Goal: Task Accomplishment & Management: Use online tool/utility

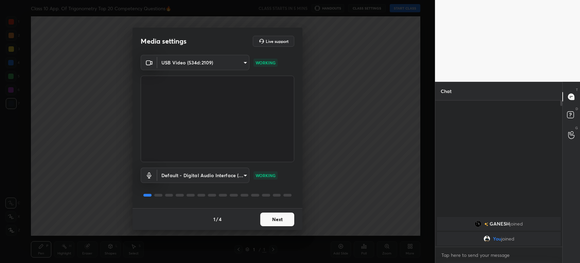
click at [270, 220] on button "Next" at bounding box center [277, 219] width 34 height 14
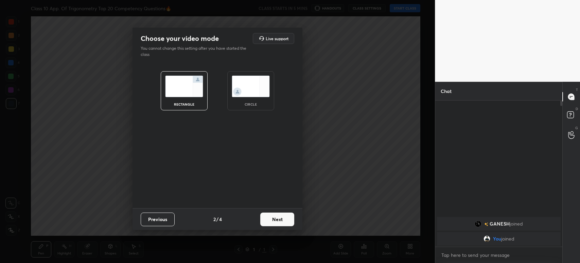
click at [270, 220] on button "Next" at bounding box center [277, 219] width 34 height 14
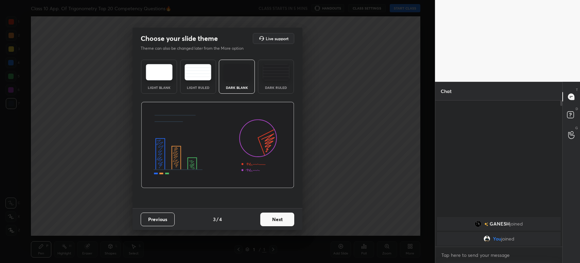
click at [270, 220] on button "Next" at bounding box center [277, 219] width 34 height 14
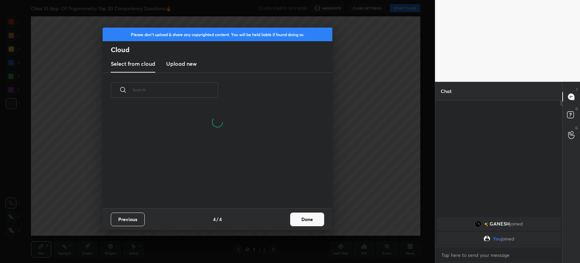
click at [165, 65] on div "Select from cloud Upload new" at bounding box center [218, 63] width 230 height 17
click at [177, 65] on h3 "Upload new" at bounding box center [181, 64] width 31 height 8
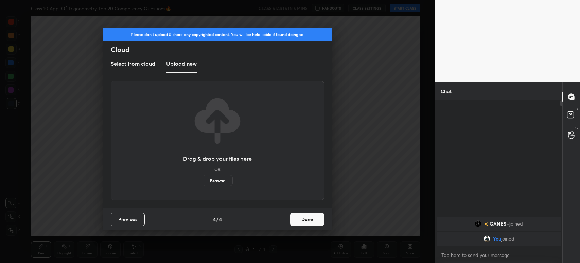
click at [209, 178] on label "Browse" at bounding box center [218, 180] width 30 height 11
click at [203, 178] on input "Browse" at bounding box center [203, 180] width 0 height 11
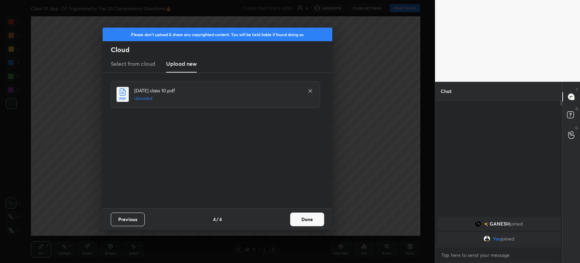
click at [306, 222] on button "Done" at bounding box center [307, 219] width 34 height 14
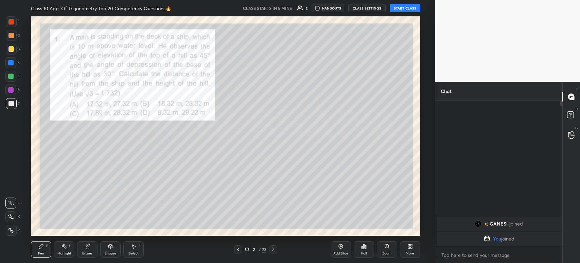
click at [237, 247] on icon at bounding box center [238, 248] width 5 height 5
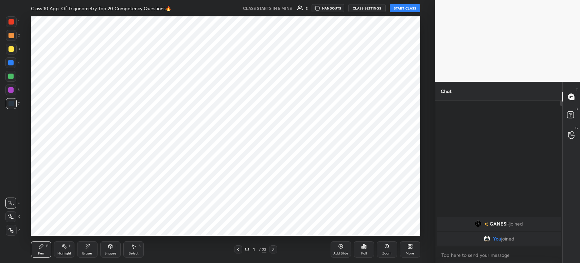
click at [346, 250] on div "Add Slide" at bounding box center [341, 249] width 20 height 16
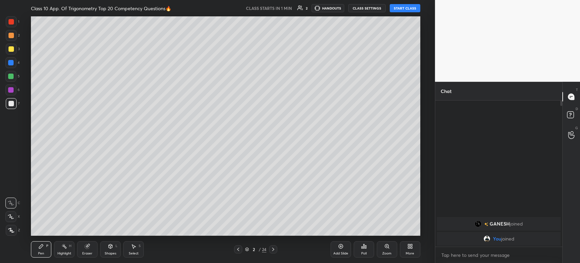
click at [410, 10] on button "START CLASS" at bounding box center [405, 8] width 31 height 8
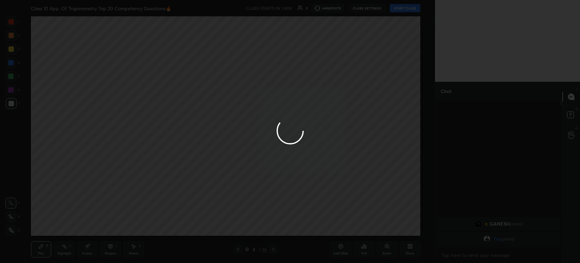
type textarea "x"
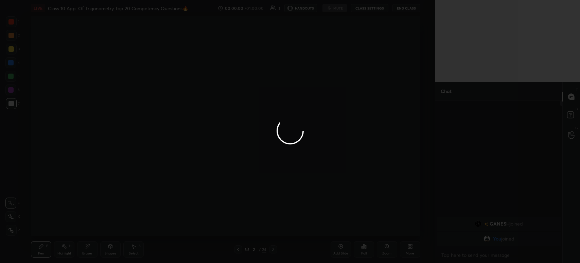
click at [12, 233] on div at bounding box center [290, 131] width 580 height 263
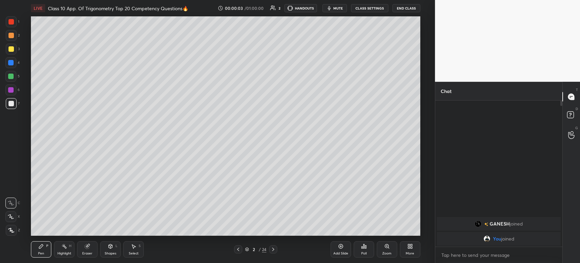
click at [14, 231] on div at bounding box center [11, 229] width 11 height 11
click at [14, 52] on div at bounding box center [11, 49] width 11 height 11
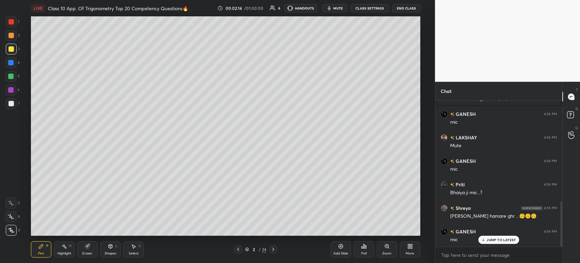
scroll to position [327, 0]
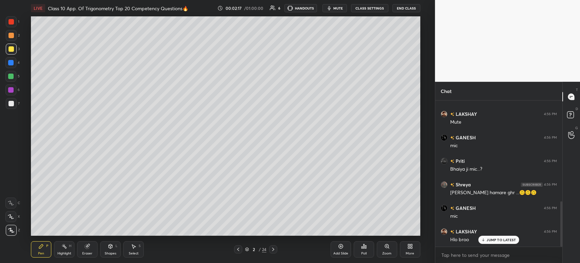
click at [371, 11] on button "CLASS SETTINGS" at bounding box center [369, 8] width 37 height 8
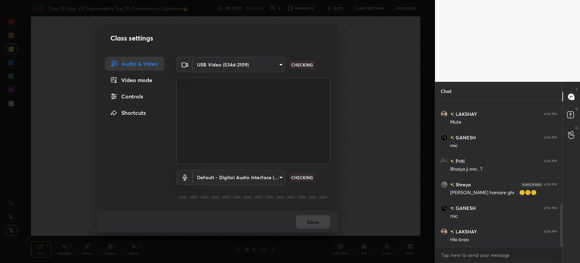
scroll to position [351, 0]
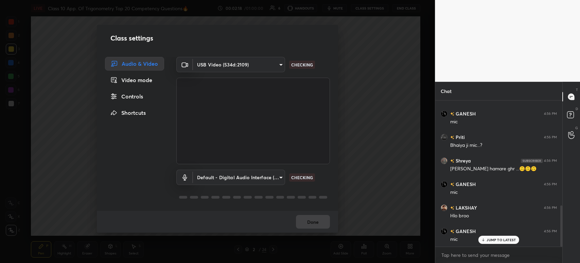
click at [251, 169] on div "Default - Digital Audio Interface (2- USB Digital Audio) (534d:2109) default CH…" at bounding box center [253, 186] width 154 height 45
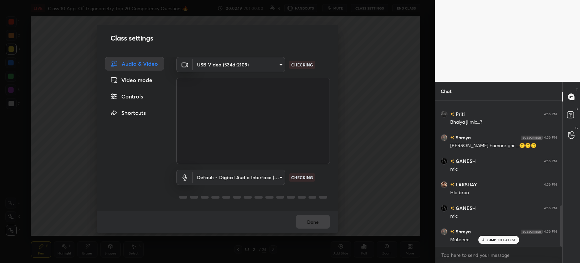
click at [248, 180] on body "1 2 3 4 5 6 7 C X Z C X Z E E Erase all H H LIVE Class 10 App. Of Trigonometry …" at bounding box center [290, 131] width 580 height 263
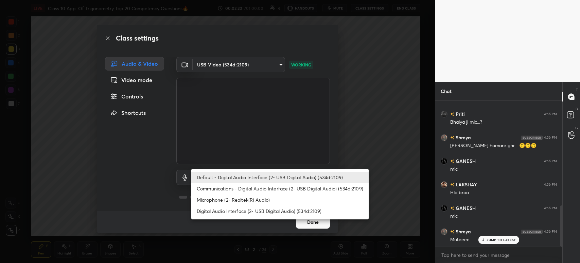
click at [232, 200] on li "Microphone (2- Realtek(R) Audio)" at bounding box center [280, 199] width 178 height 11
type input "35d24fcade871915c98f486ff628767533aa2ffa7c455d84fefca09549c43b25"
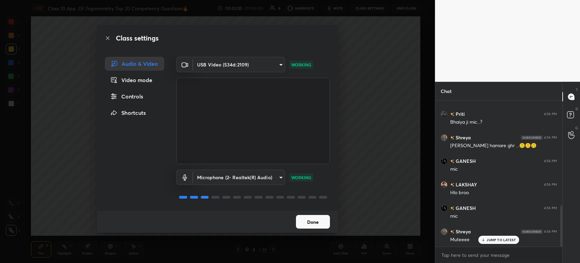
click at [309, 224] on button "Done" at bounding box center [313, 222] width 34 height 14
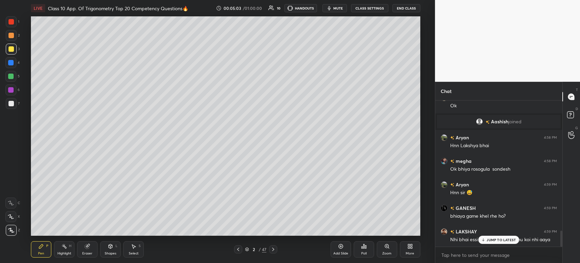
scroll to position [1180, 0]
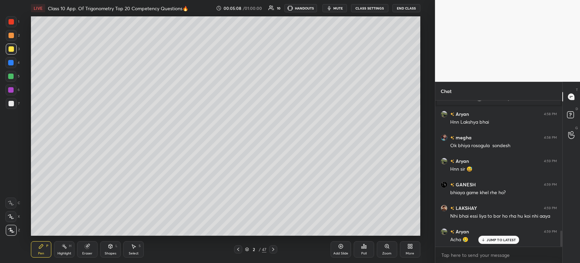
click at [275, 253] on div "Pen P Highlight H Eraser Shapes L Select S 2 / 47 Add Slide Poll Zoom More" at bounding box center [226, 248] width 390 height 27
click at [272, 252] on icon at bounding box center [273, 248] width 5 height 5
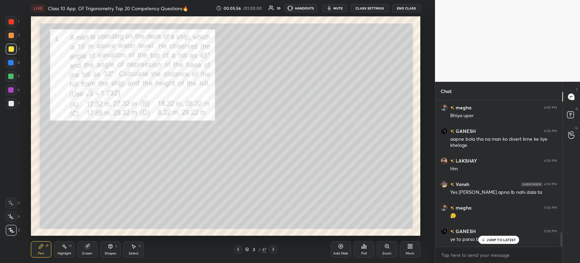
scroll to position [1350, 0]
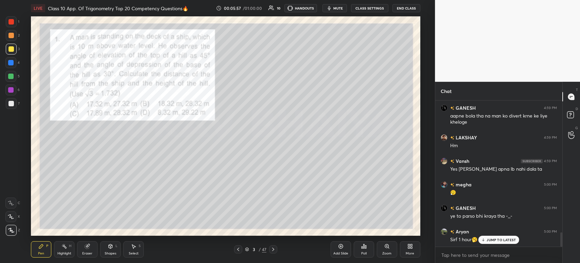
click at [11, 24] on div at bounding box center [11, 21] width 5 height 5
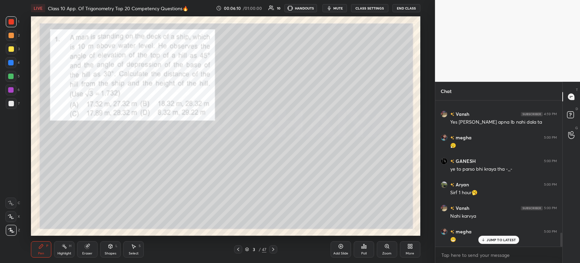
scroll to position [1427, 0]
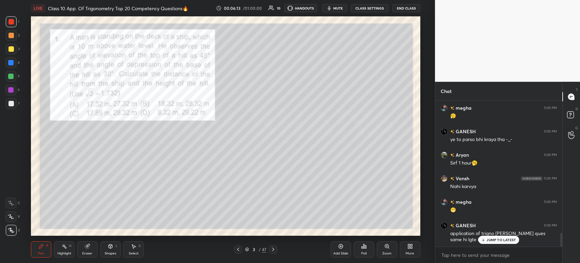
click at [14, 107] on div at bounding box center [11, 103] width 11 height 11
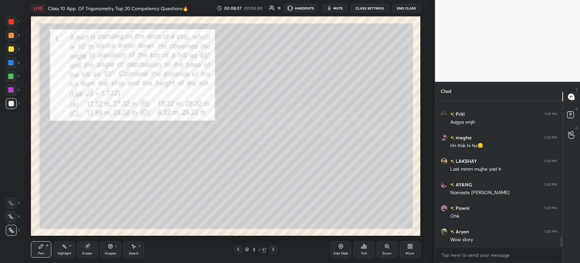
scroll to position [1999, 0]
click at [364, 251] on div "Poll" at bounding box center [363, 252] width 5 height 3
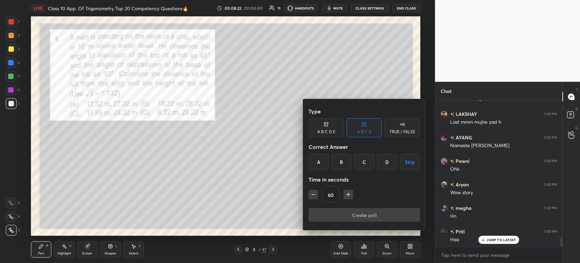
scroll to position [2039, 0]
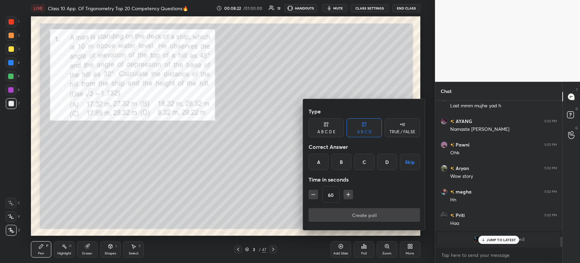
click at [320, 164] on div "A" at bounding box center [319, 161] width 20 height 16
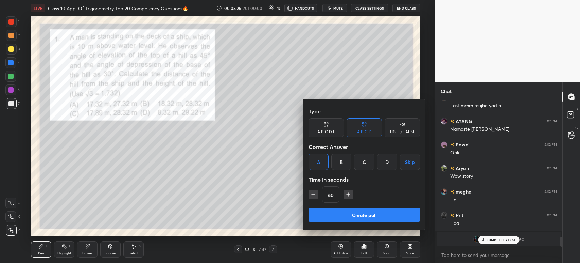
click at [353, 217] on button "Create poll" at bounding box center [365, 215] width 112 height 14
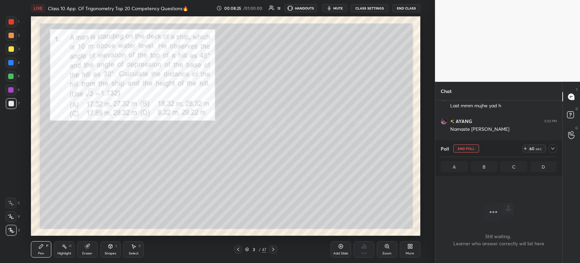
scroll to position [52, 125]
click at [548, 150] on div "59 sec" at bounding box center [540, 148] width 35 height 8
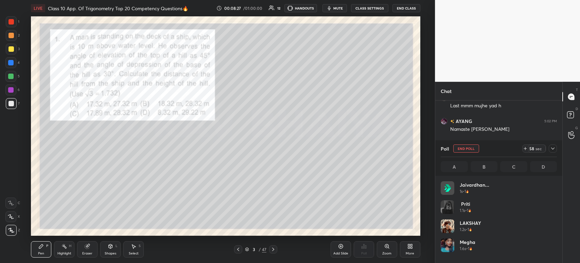
scroll to position [2, 2]
click at [552, 150] on icon at bounding box center [553, 148] width 5 height 5
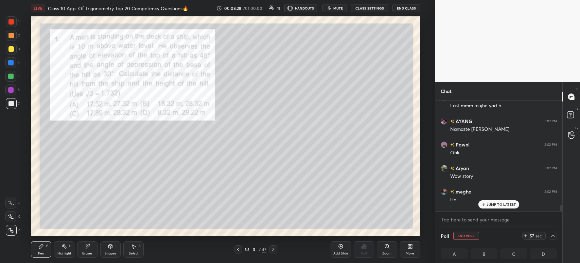
scroll to position [2074, 0]
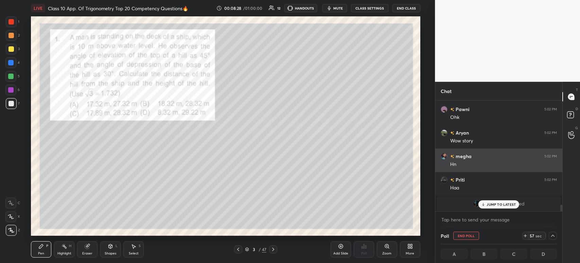
click at [503, 152] on div "[PERSON_NAME] 5:02 PM" at bounding box center [499, 155] width 116 height 7
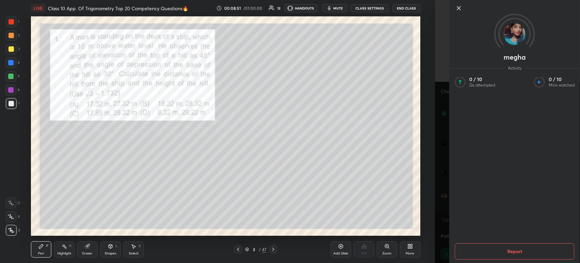
scroll to position [2204, 0]
click at [461, 10] on icon at bounding box center [459, 8] width 8 height 8
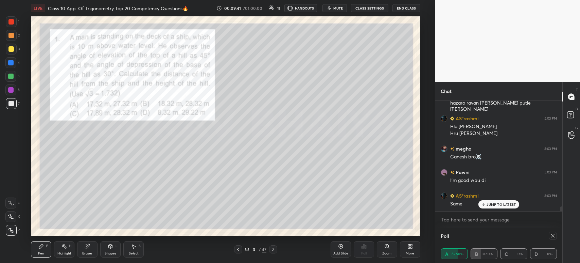
scroll to position [2469, 0]
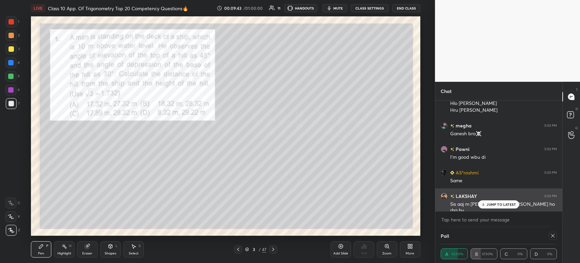
click at [494, 207] on div "JUMP TO LATEST" at bounding box center [499, 204] width 41 height 8
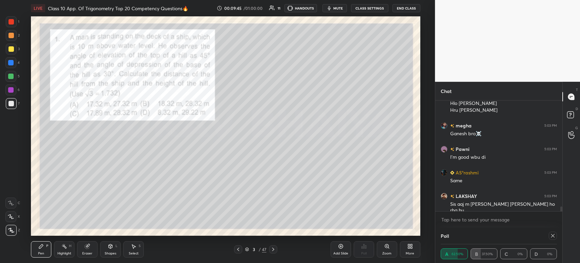
scroll to position [2485, 0]
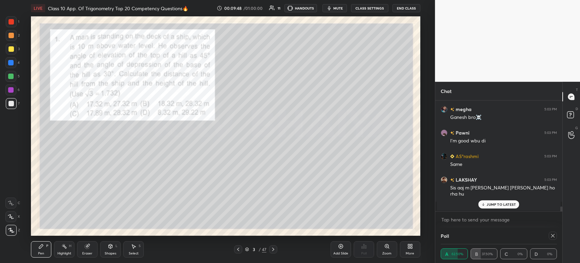
click at [488, 203] on p "JUMP TO LATEST" at bounding box center [501, 204] width 29 height 4
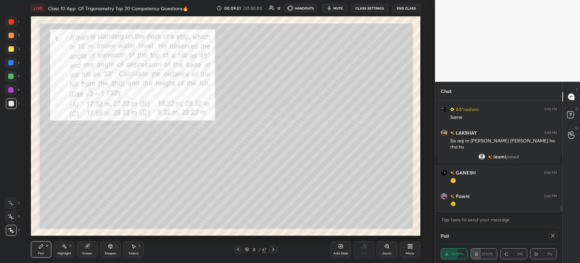
scroll to position [1956, 0]
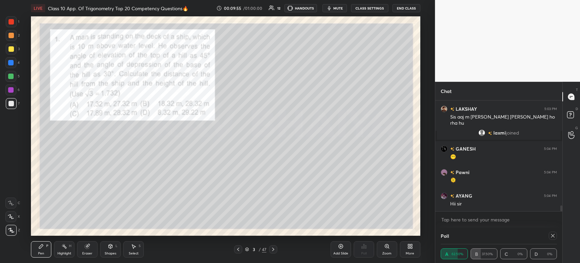
click at [555, 235] on icon at bounding box center [553, 235] width 5 height 5
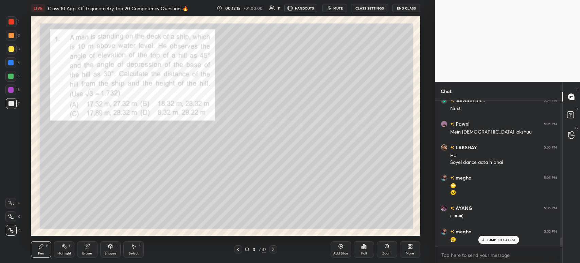
scroll to position [2168, 0]
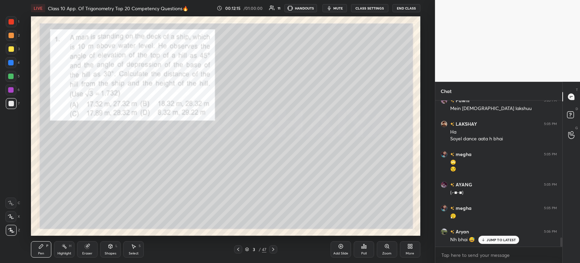
click at [15, 36] on div at bounding box center [11, 35] width 11 height 11
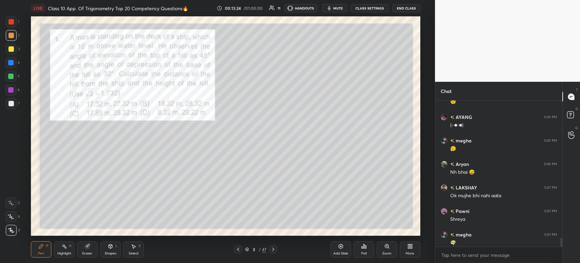
scroll to position [2263, 0]
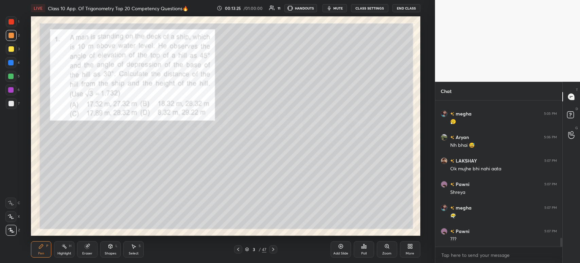
click at [271, 250] on icon at bounding box center [273, 248] width 5 height 5
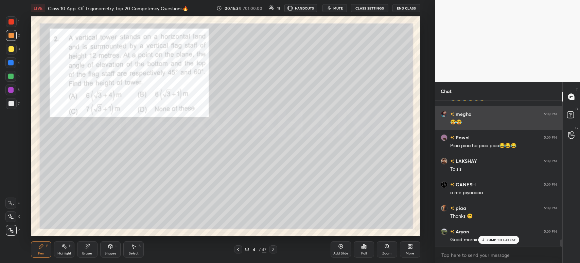
scroll to position [2838, 0]
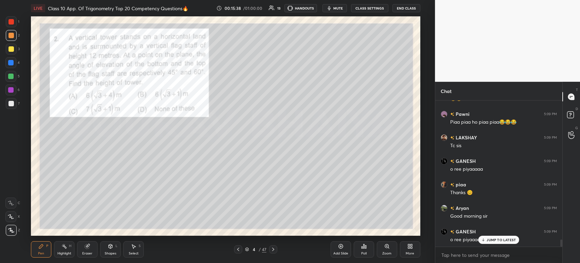
click at [366, 252] on div "Poll" at bounding box center [363, 252] width 5 height 3
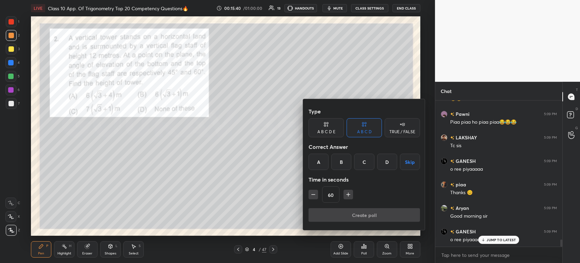
scroll to position [2862, 0]
click at [471, 198] on div at bounding box center [290, 131] width 580 height 263
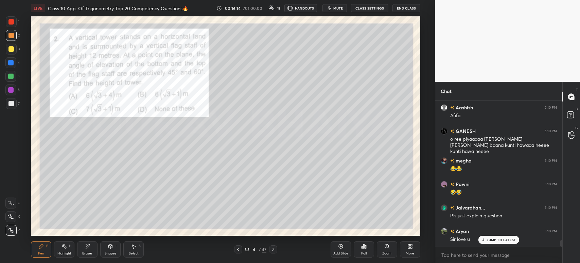
scroll to position [3103, 0]
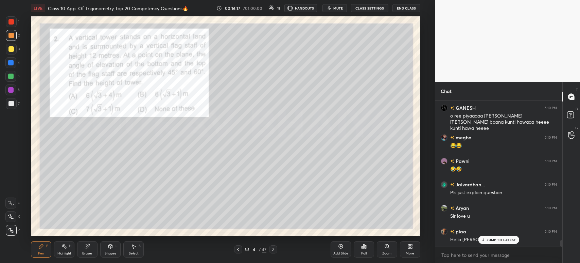
click at [370, 252] on div "Poll" at bounding box center [364, 249] width 20 height 16
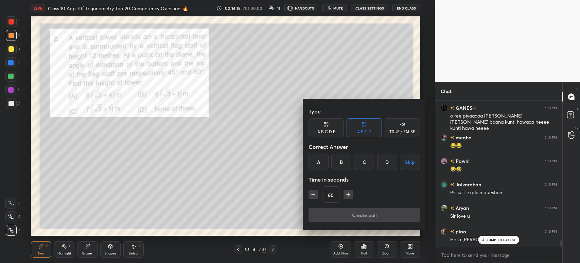
click at [340, 157] on div "B" at bounding box center [342, 161] width 20 height 16
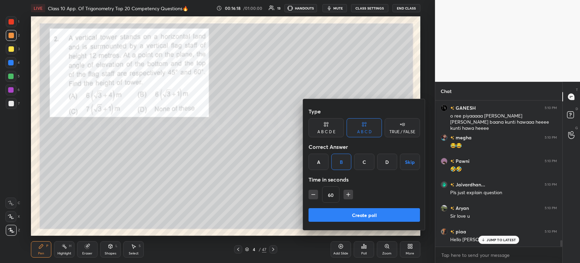
click at [355, 214] on button "Create poll" at bounding box center [365, 215] width 112 height 14
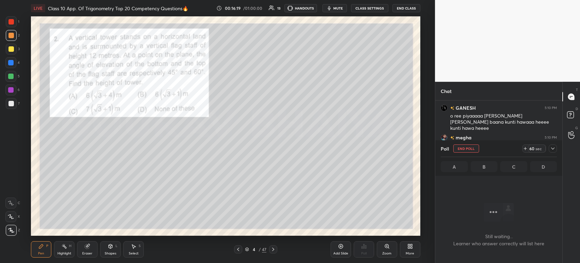
scroll to position [52, 125]
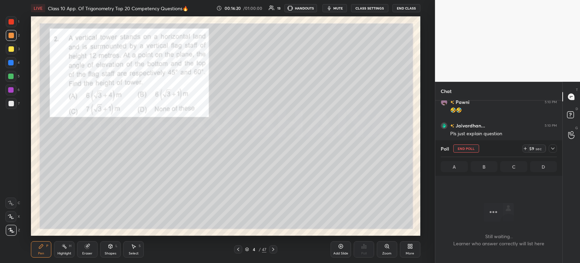
click at [554, 152] on div at bounding box center [553, 148] width 8 height 8
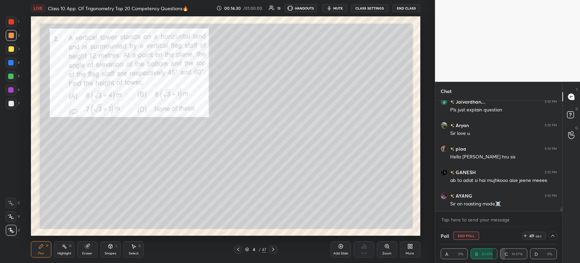
scroll to position [3214, 0]
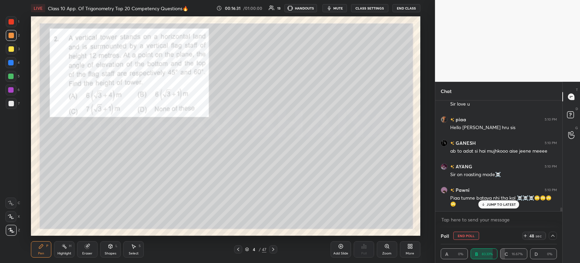
click at [16, 101] on div at bounding box center [11, 103] width 11 height 11
click at [14, 48] on div at bounding box center [11, 49] width 11 height 11
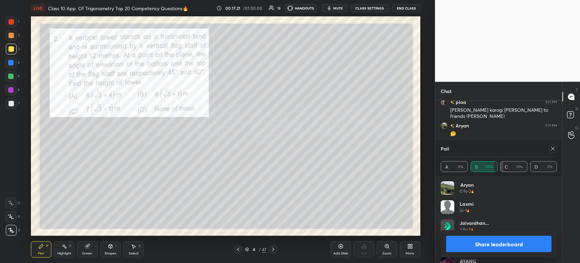
scroll to position [3402, 0]
click at [489, 242] on button "Share leaderboard" at bounding box center [498, 243] width 105 height 16
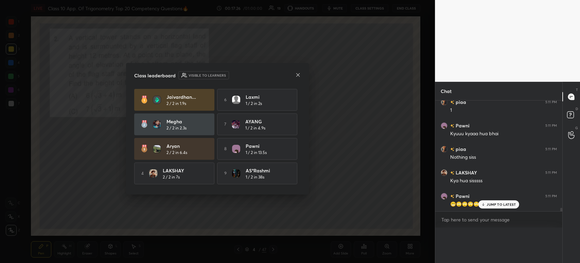
scroll to position [3409, 0]
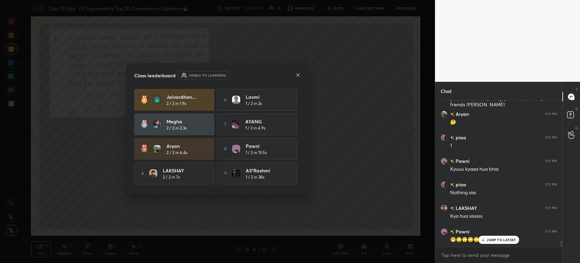
click at [298, 75] on icon at bounding box center [297, 74] width 5 height 5
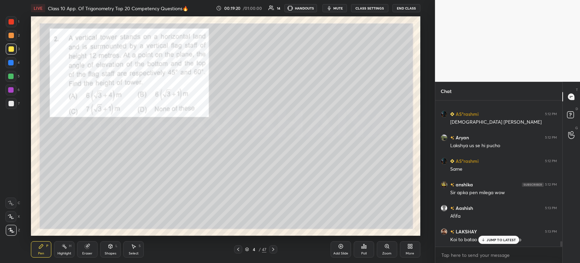
scroll to position [3796, 0]
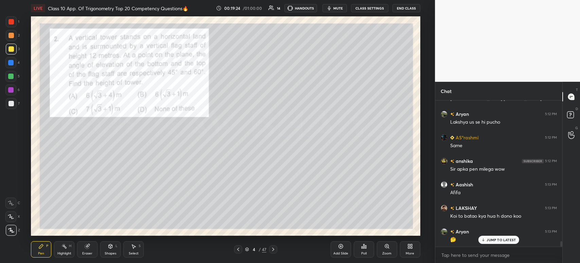
click at [340, 247] on icon at bounding box center [340, 245] width 5 height 5
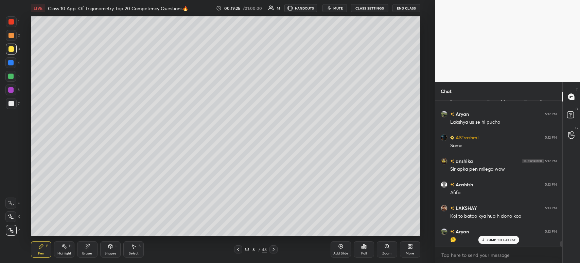
click at [238, 251] on icon at bounding box center [238, 248] width 5 height 5
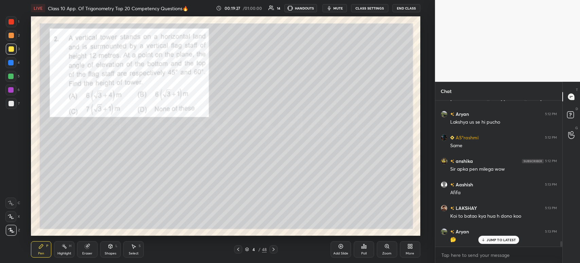
click at [274, 251] on icon at bounding box center [273, 248] width 5 height 5
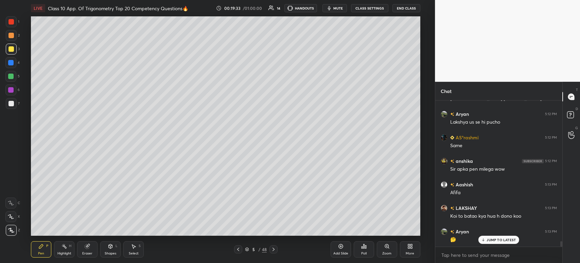
click at [241, 252] on div at bounding box center [238, 249] width 8 height 8
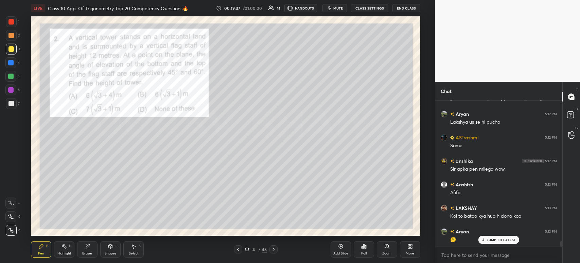
click at [274, 250] on icon at bounding box center [273, 248] width 5 height 5
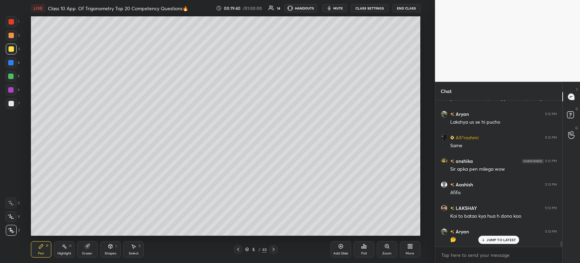
scroll to position [3802, 0]
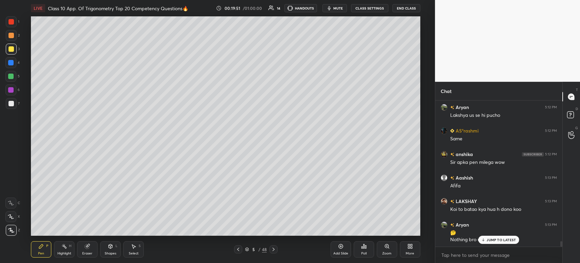
click at [236, 248] on icon at bounding box center [238, 248] width 5 height 5
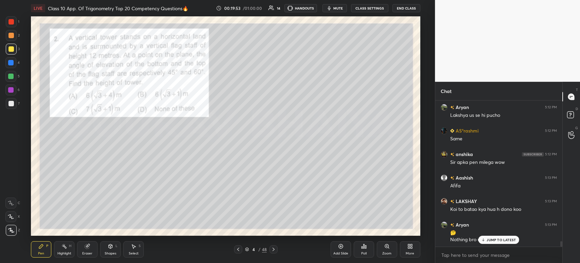
click at [275, 253] on div "Pen P Highlight H Eraser Shapes L Select S 4 / 48 Add Slide Poll Zoom More" at bounding box center [226, 248] width 390 height 27
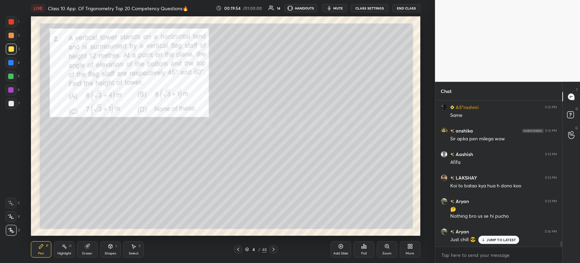
click at [272, 250] on icon at bounding box center [273, 248] width 5 height 5
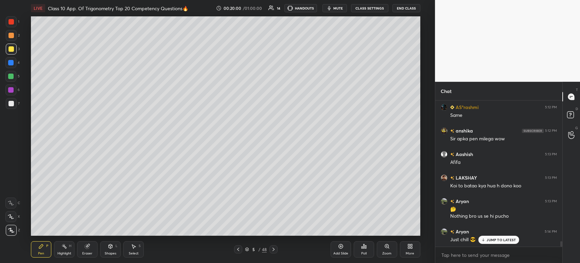
scroll to position [3849, 0]
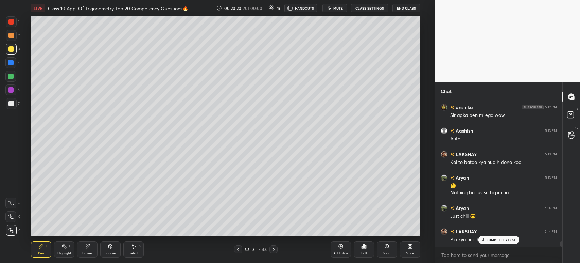
click at [239, 251] on icon at bounding box center [238, 248] width 5 height 5
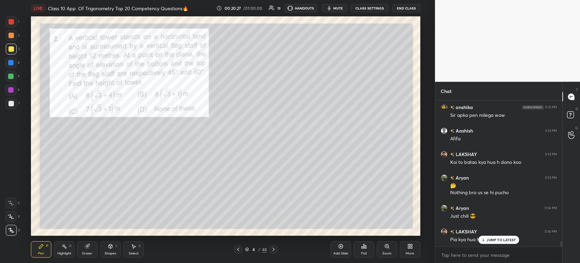
click at [275, 251] on icon at bounding box center [273, 248] width 5 height 5
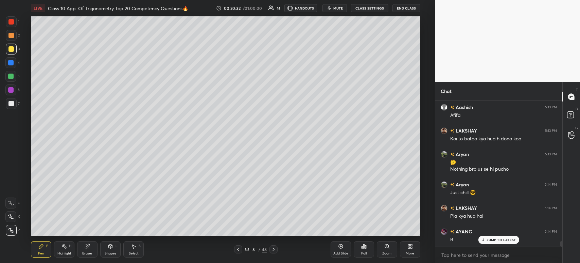
scroll to position [3896, 0]
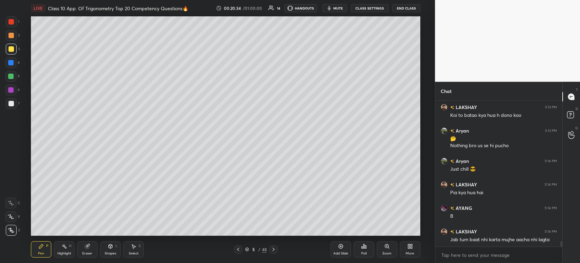
click at [237, 249] on icon at bounding box center [238, 248] width 2 height 3
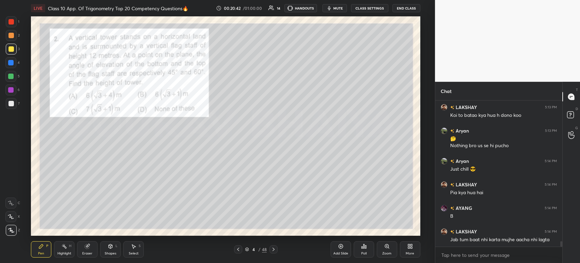
click at [272, 252] on div at bounding box center [274, 249] width 8 height 8
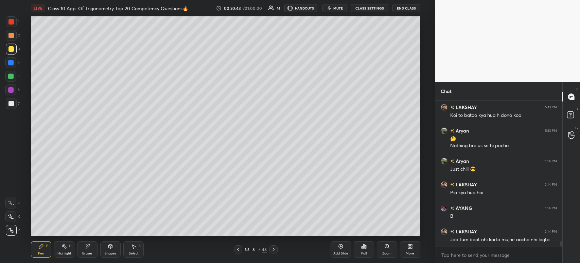
scroll to position [3920, 0]
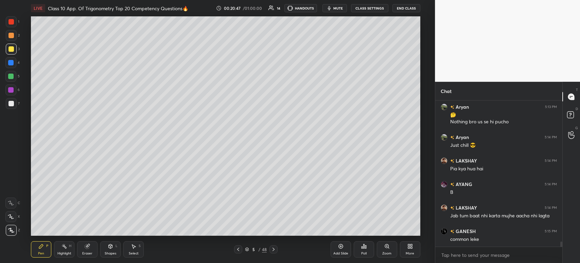
click at [239, 253] on div at bounding box center [238, 249] width 8 height 8
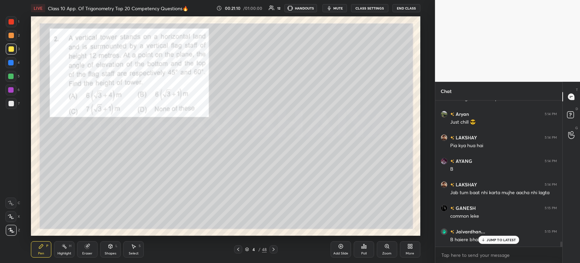
scroll to position [3967, 0]
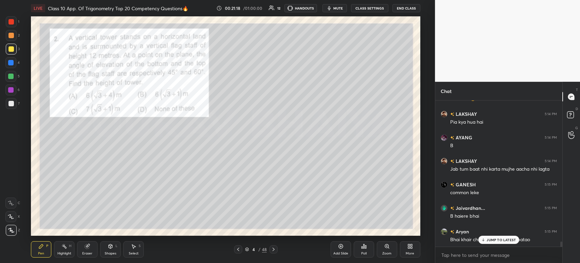
click at [272, 247] on icon at bounding box center [273, 248] width 5 height 5
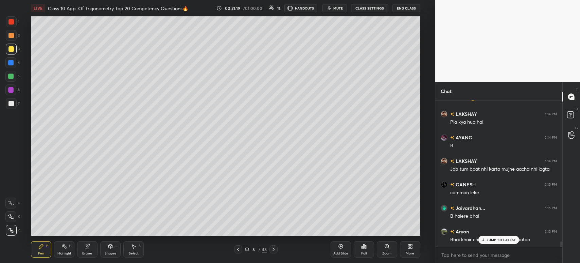
click at [237, 250] on icon at bounding box center [238, 248] width 5 height 5
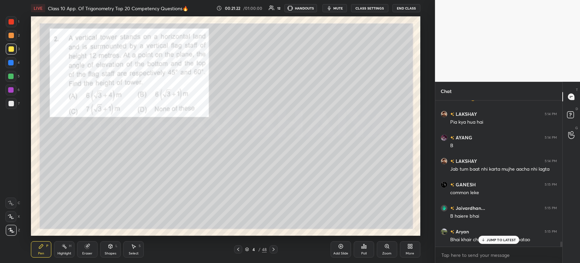
click at [275, 247] on icon at bounding box center [273, 248] width 5 height 5
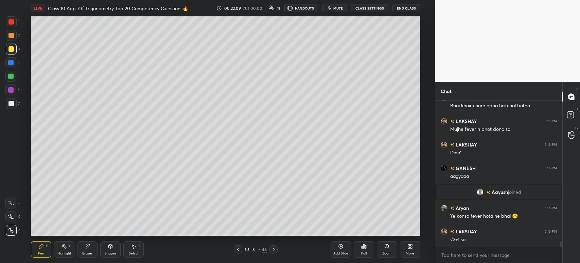
scroll to position [4124, 0]
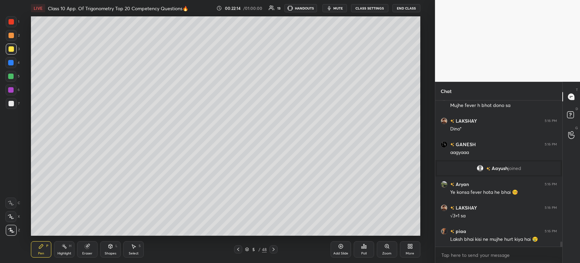
click at [240, 252] on div at bounding box center [238, 249] width 8 height 8
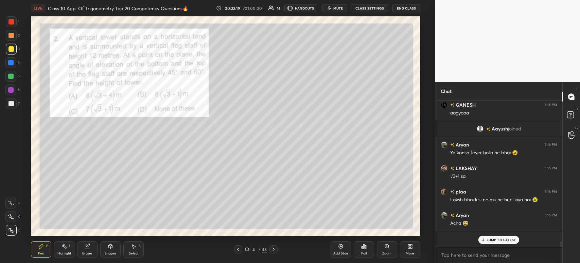
scroll to position [4187, 0]
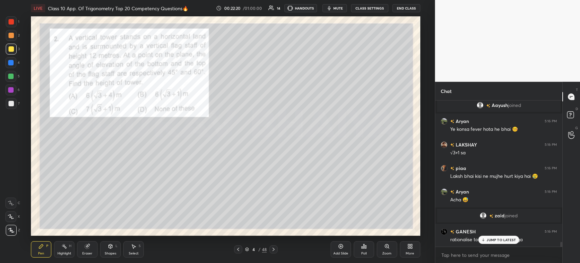
click at [273, 252] on div at bounding box center [274, 249] width 8 height 8
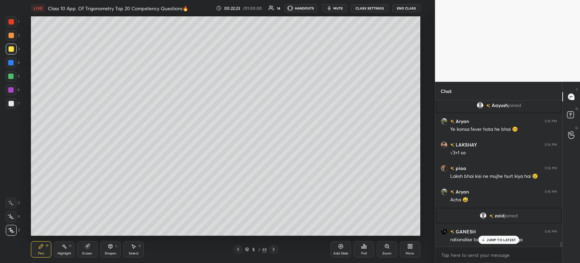
scroll to position [4210, 0]
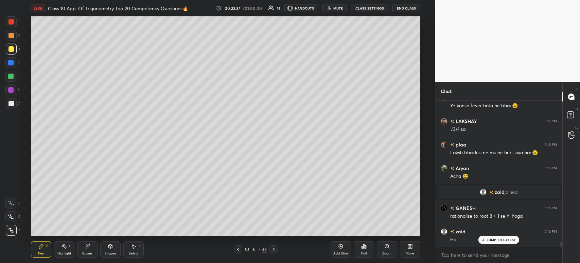
click at [272, 251] on icon at bounding box center [273, 248] width 5 height 5
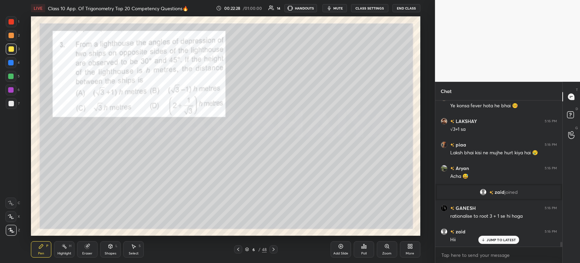
click at [240, 247] on icon at bounding box center [238, 248] width 5 height 5
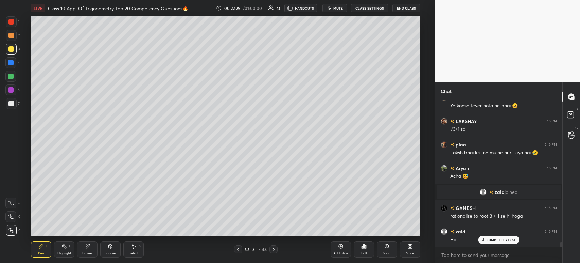
scroll to position [4234, 0]
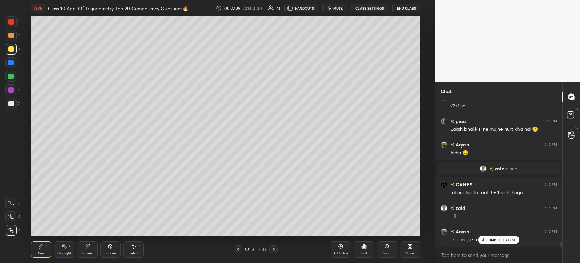
click at [339, 246] on icon at bounding box center [341, 246] width 4 height 4
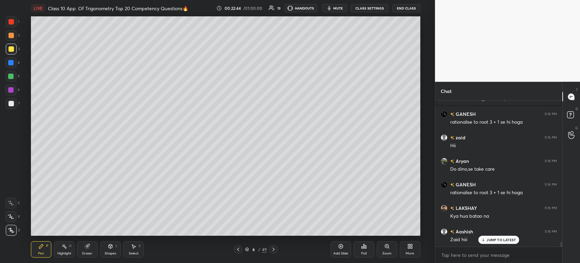
scroll to position [4328, 0]
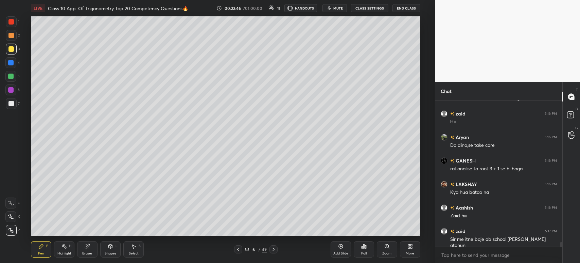
click at [241, 248] on div at bounding box center [238, 249] width 8 height 8
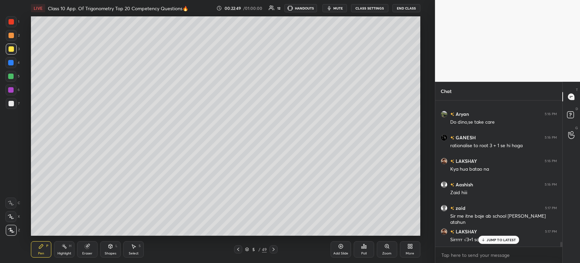
scroll to position [4375, 0]
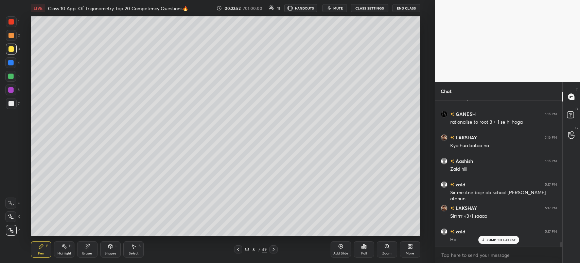
click at [240, 250] on icon at bounding box center [238, 248] width 5 height 5
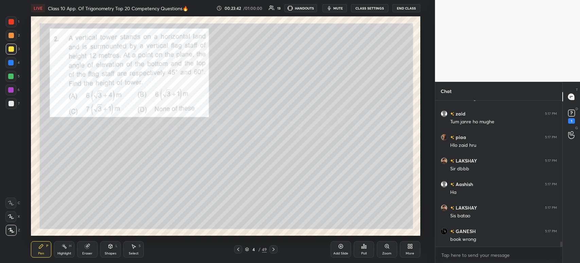
scroll to position [4063, 0]
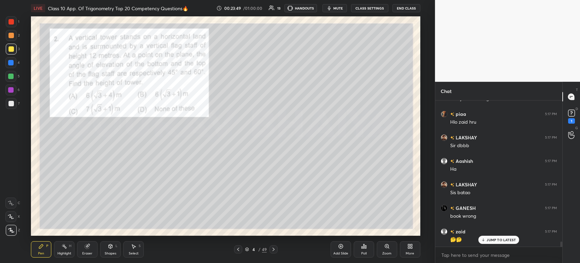
click at [274, 250] on icon at bounding box center [273, 248] width 5 height 5
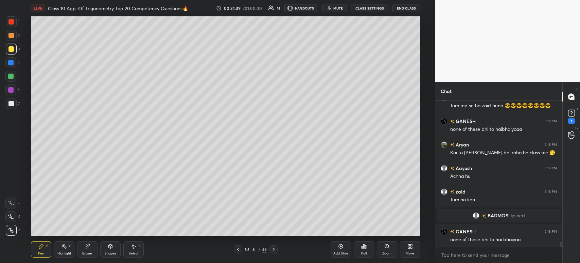
scroll to position [4385, 0]
click at [235, 247] on div at bounding box center [238, 249] width 8 height 8
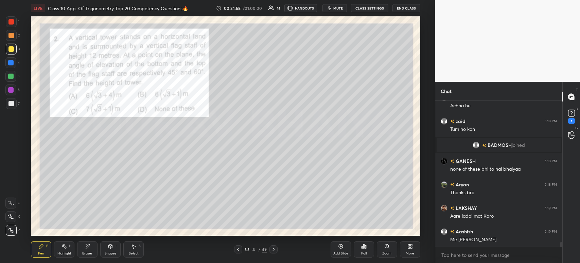
scroll to position [4478, 0]
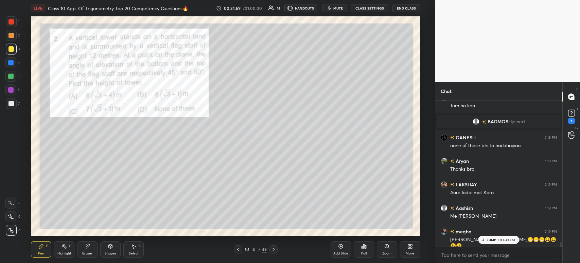
click at [271, 248] on icon at bounding box center [273, 248] width 5 height 5
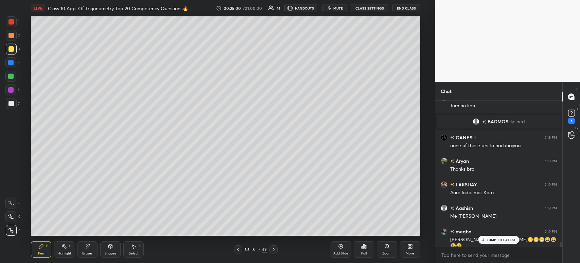
scroll to position [4501, 0]
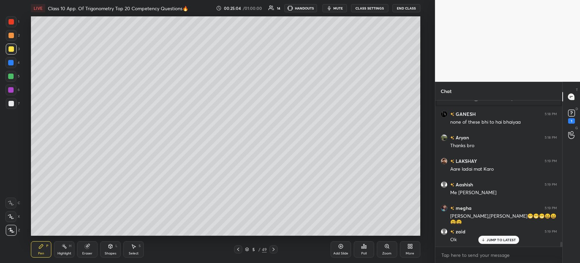
click at [272, 249] on icon at bounding box center [273, 248] width 5 height 5
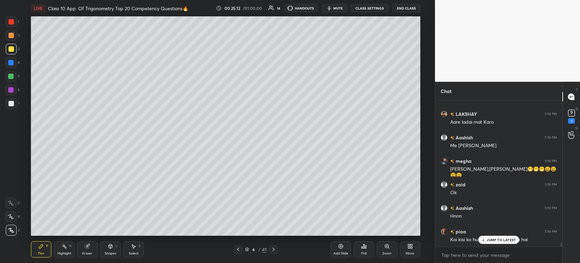
scroll to position [4572, 0]
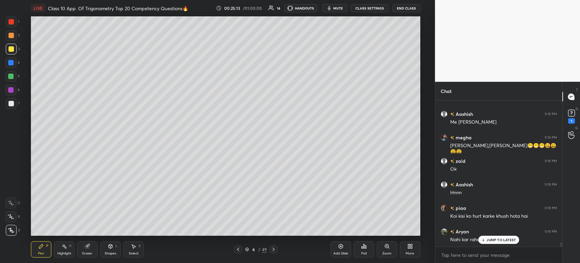
click at [237, 252] on div at bounding box center [238, 249] width 8 height 8
click at [238, 249] on icon at bounding box center [238, 248] width 5 height 5
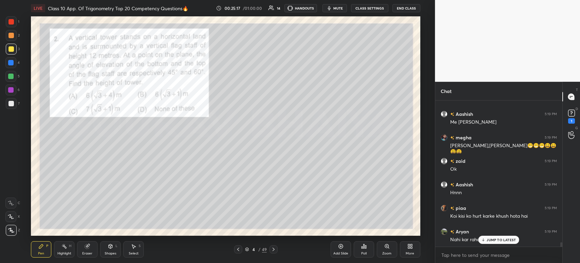
click at [273, 249] on icon at bounding box center [273, 248] width 5 height 5
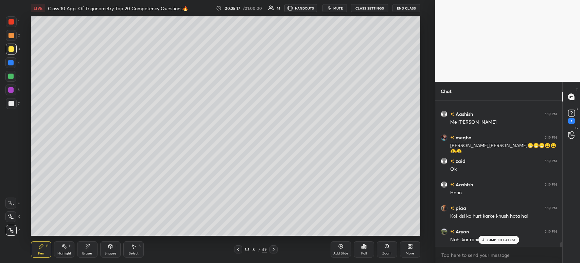
click at [272, 248] on icon at bounding box center [273, 248] width 5 height 5
click at [237, 250] on icon at bounding box center [238, 248] width 5 height 5
click at [236, 249] on icon at bounding box center [238, 248] width 5 height 5
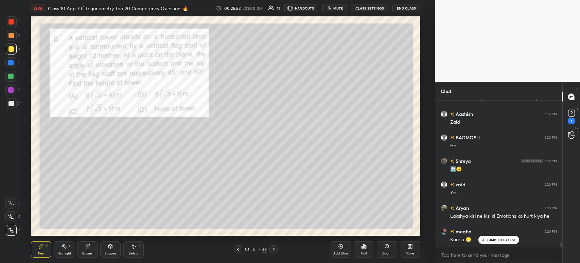
scroll to position [4760, 0]
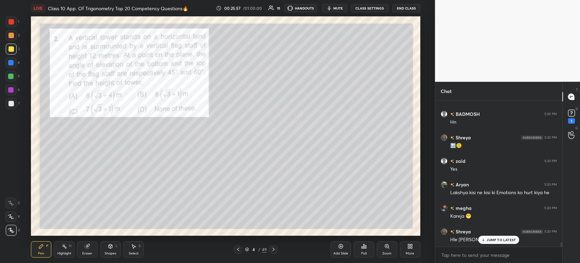
click at [274, 251] on icon at bounding box center [273, 248] width 5 height 5
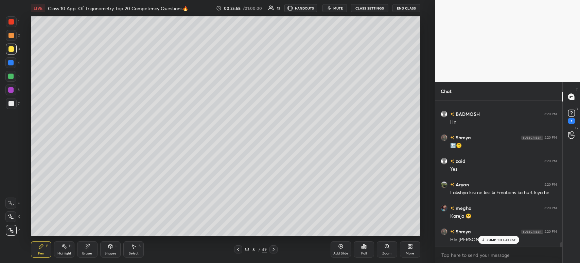
click at [273, 247] on icon at bounding box center [273, 248] width 5 height 5
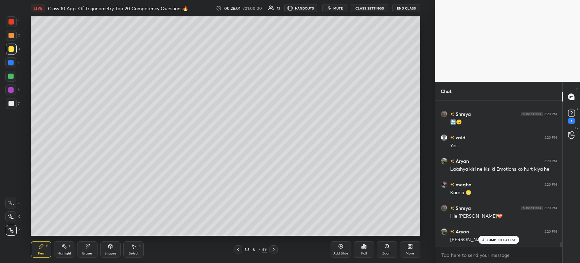
click at [239, 251] on icon at bounding box center [238, 248] width 5 height 5
click at [238, 253] on div at bounding box center [238, 249] width 8 height 8
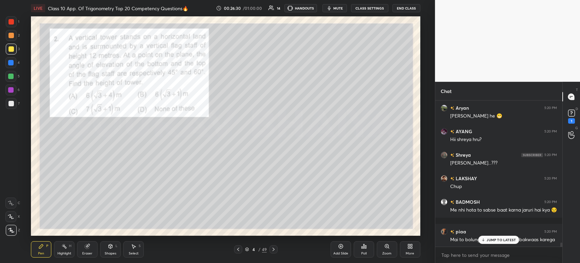
scroll to position [4930, 0]
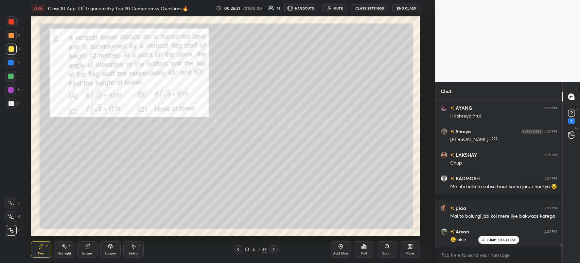
click at [239, 249] on icon at bounding box center [238, 248] width 5 height 5
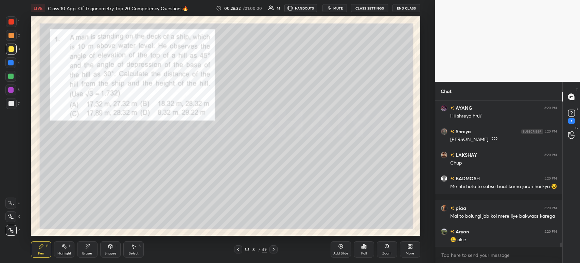
scroll to position [4954, 0]
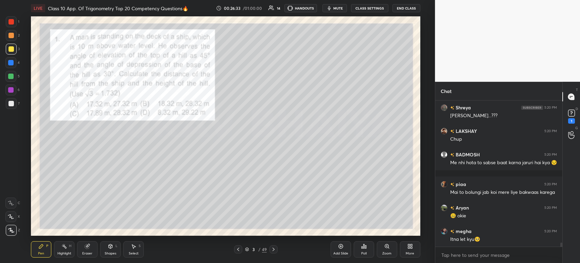
click at [271, 251] on icon at bounding box center [273, 248] width 5 height 5
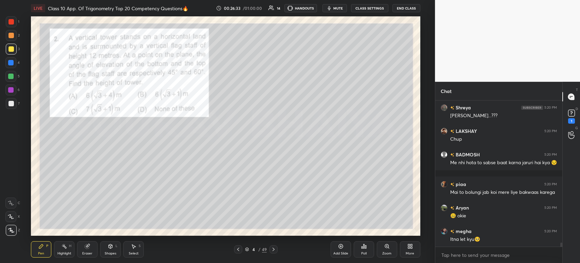
click at [273, 252] on div at bounding box center [274, 249] width 8 height 8
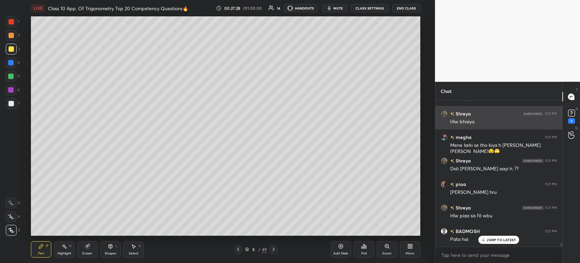
scroll to position [5020, 0]
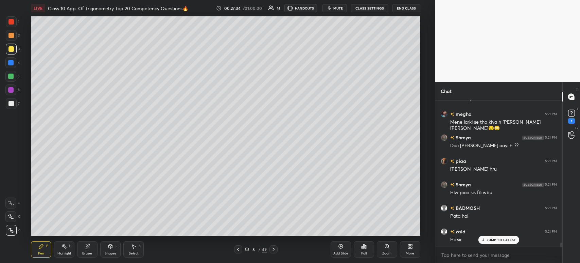
click at [344, 248] on div "Add Slide" at bounding box center [341, 249] width 20 height 16
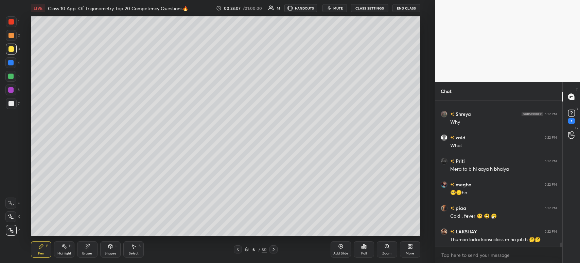
scroll to position [5231, 0]
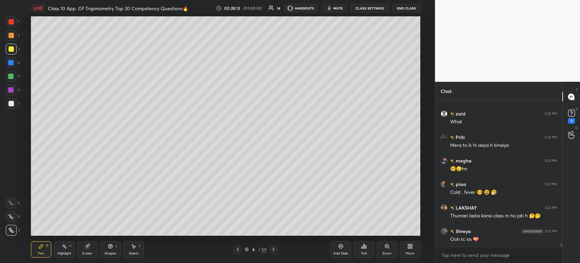
click at [238, 250] on icon at bounding box center [237, 248] width 5 height 5
click at [239, 251] on icon at bounding box center [238, 248] width 2 height 3
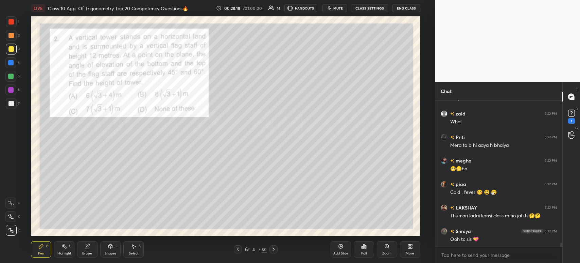
click at [273, 250] on icon at bounding box center [274, 248] width 2 height 3
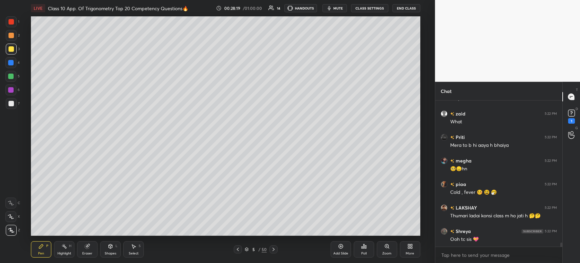
click at [272, 248] on icon at bounding box center [273, 248] width 5 height 5
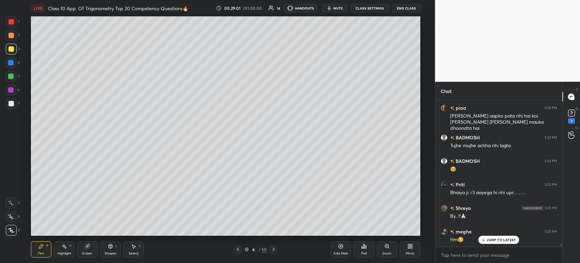
scroll to position [5472, 0]
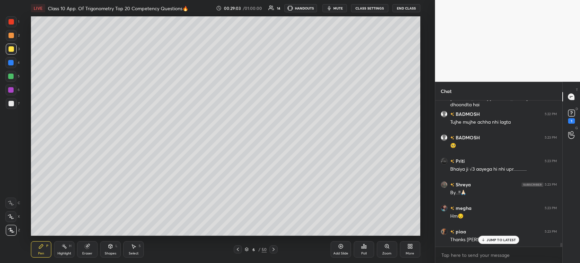
click at [238, 252] on div at bounding box center [238, 249] width 8 height 8
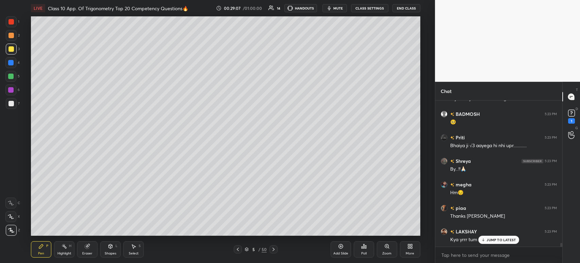
scroll to position [5519, 0]
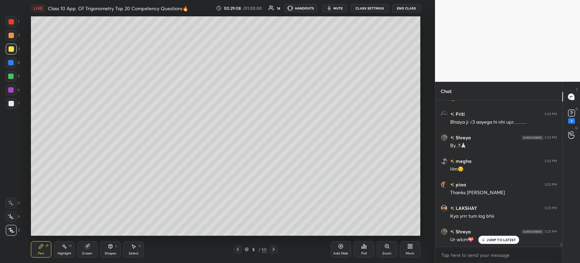
click at [274, 252] on div at bounding box center [274, 249] width 8 height 8
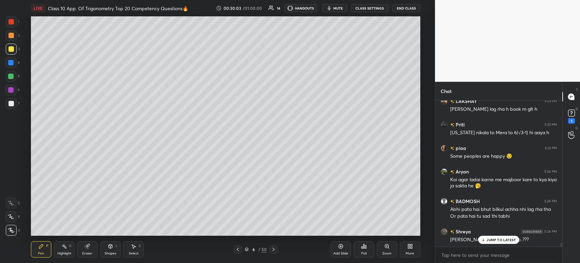
scroll to position [5719, 0]
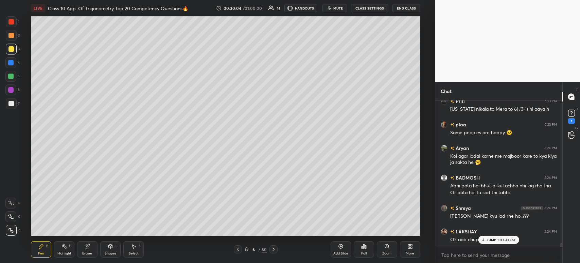
click at [238, 251] on icon at bounding box center [237, 248] width 5 height 5
click at [239, 251] on icon at bounding box center [237, 248] width 5 height 5
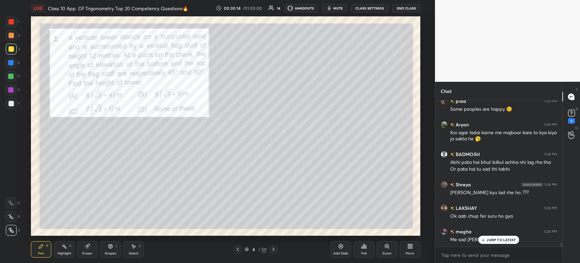
click at [13, 21] on div at bounding box center [11, 21] width 5 height 5
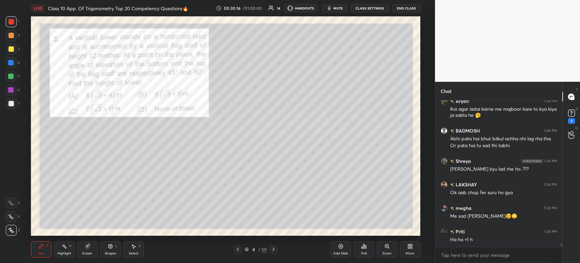
scroll to position [5790, 0]
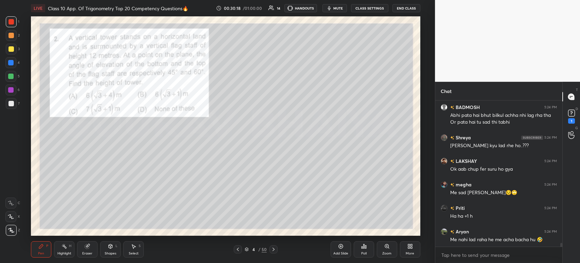
click at [273, 251] on icon at bounding box center [273, 248] width 5 height 5
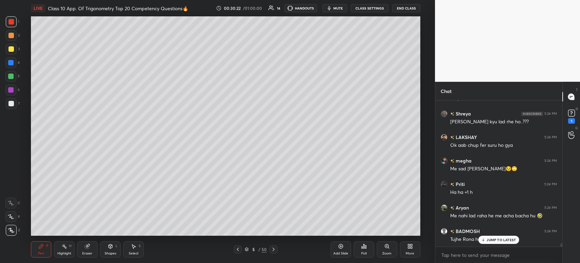
scroll to position [5837, 0]
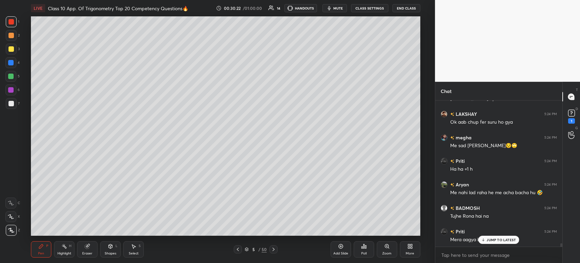
click at [276, 250] on icon at bounding box center [273, 248] width 5 height 5
click at [277, 250] on div "6 / 50" at bounding box center [256, 249] width 150 height 8
click at [276, 249] on icon at bounding box center [273, 248] width 5 height 5
click at [275, 250] on icon at bounding box center [273, 248] width 5 height 5
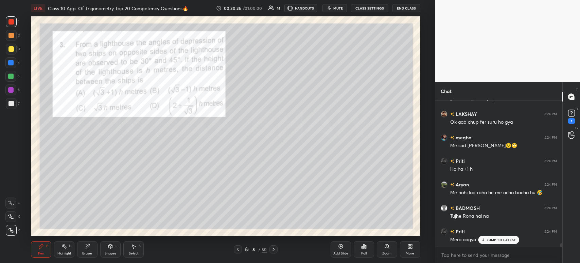
scroll to position [5860, 0]
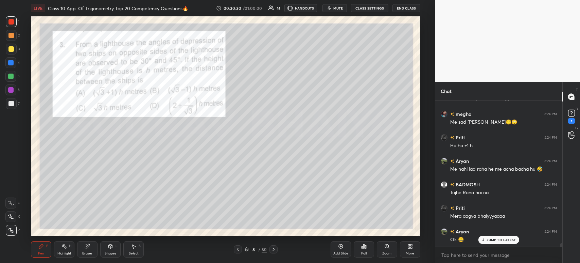
click at [239, 253] on div "Pen P Highlight H Eraser Shapes L Select S 8 / 50 Add Slide Poll Zoom More" at bounding box center [226, 248] width 390 height 27
click at [237, 255] on div "Pen P Highlight H Eraser Shapes L Select S 8 / 50 Add Slide Poll Zoom More" at bounding box center [226, 248] width 390 height 27
click at [237, 249] on icon at bounding box center [237, 248] width 5 height 5
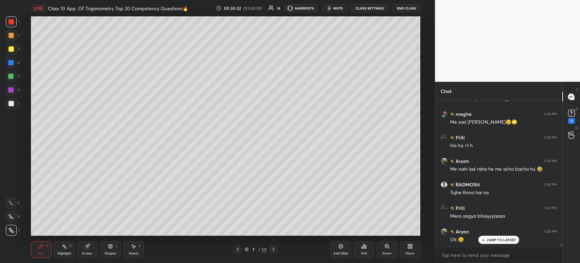
click at [235, 250] on div at bounding box center [238, 249] width 8 height 8
click at [236, 248] on icon at bounding box center [237, 248] width 5 height 5
click at [235, 249] on div at bounding box center [238, 249] width 8 height 8
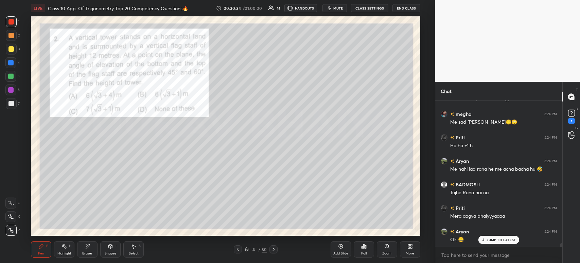
scroll to position [5883, 0]
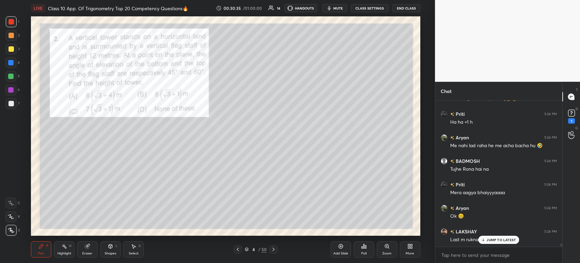
click at [83, 250] on div "Eraser" at bounding box center [87, 249] width 20 height 16
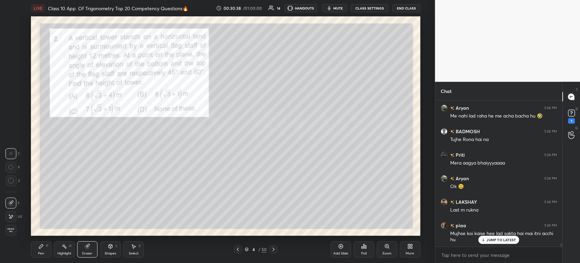
click at [48, 247] on div "P" at bounding box center [47, 245] width 2 height 3
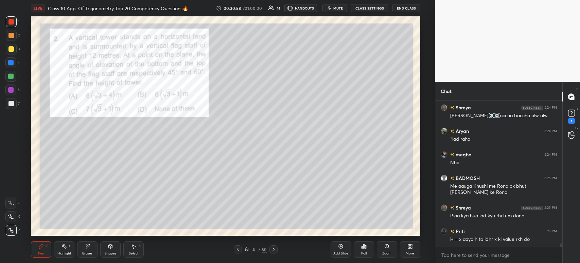
scroll to position [6083, 0]
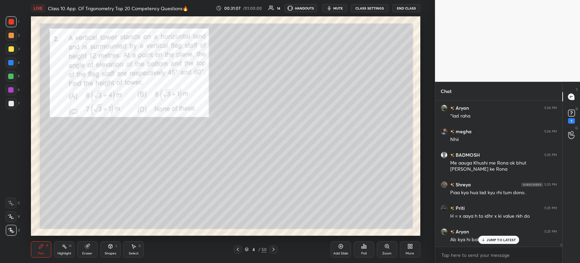
click at [340, 248] on icon at bounding box center [341, 246] width 4 height 4
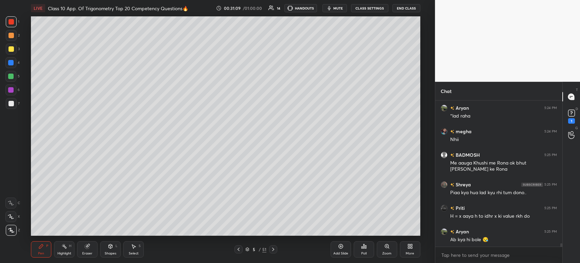
scroll to position [6107, 0]
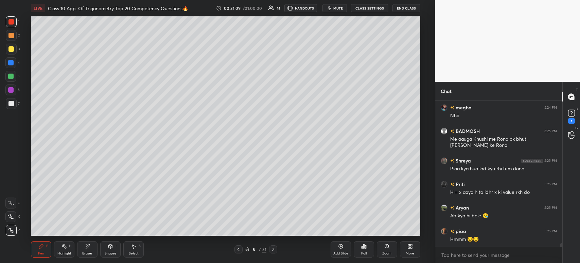
click at [10, 46] on div at bounding box center [11, 49] width 11 height 11
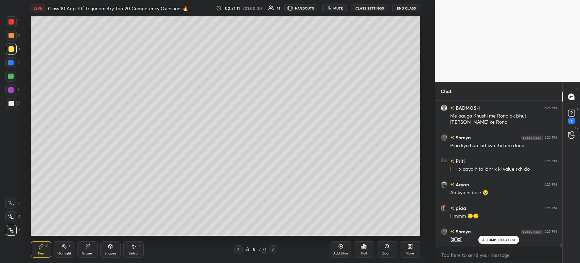
click at [237, 252] on div at bounding box center [239, 249] width 8 height 8
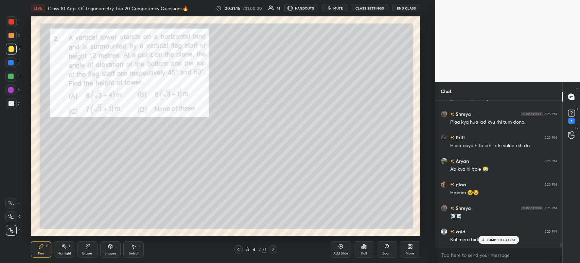
scroll to position [6177, 0]
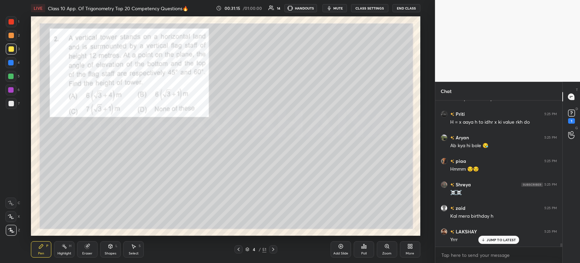
click at [271, 250] on icon at bounding box center [273, 248] width 5 height 5
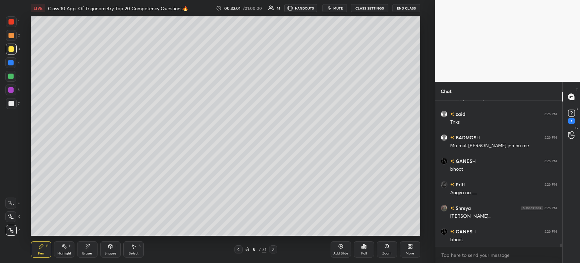
scroll to position [6592, 0]
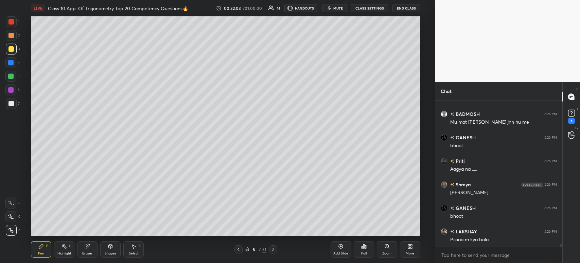
click at [237, 252] on div at bounding box center [239, 249] width 8 height 8
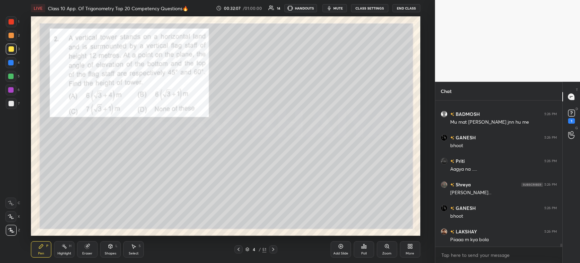
click at [271, 250] on icon at bounding box center [273, 248] width 5 height 5
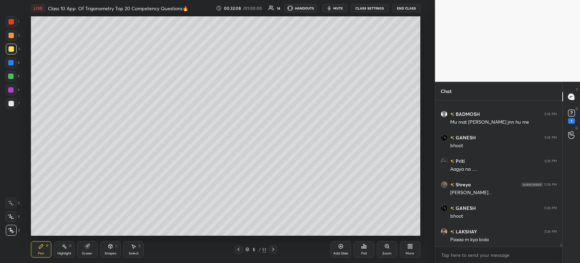
click at [270, 247] on div at bounding box center [273, 249] width 8 height 8
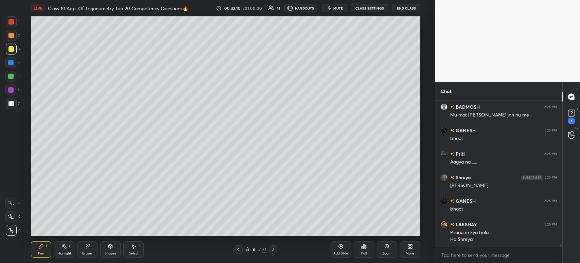
click at [239, 251] on icon at bounding box center [238, 248] width 5 height 5
click at [240, 249] on icon at bounding box center [238, 248] width 5 height 5
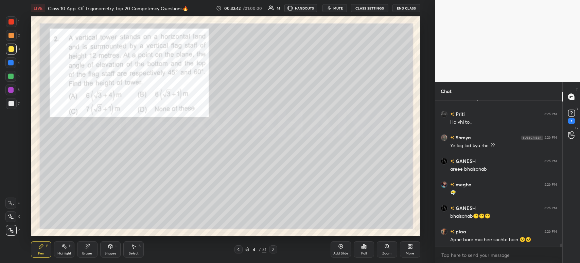
scroll to position [6787, 0]
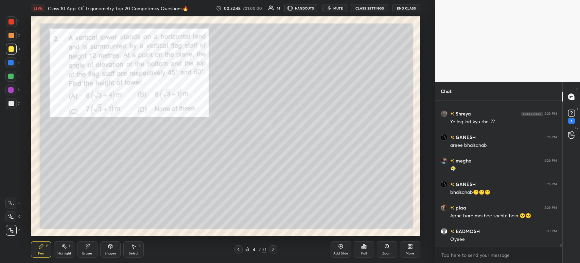
click at [275, 251] on icon at bounding box center [273, 248] width 5 height 5
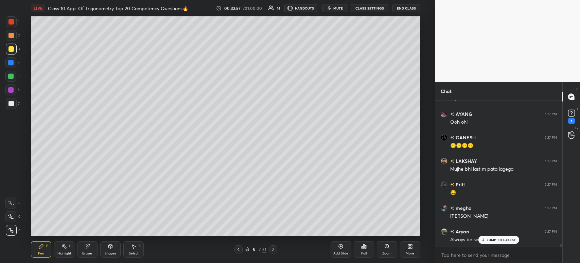
scroll to position [6951, 0]
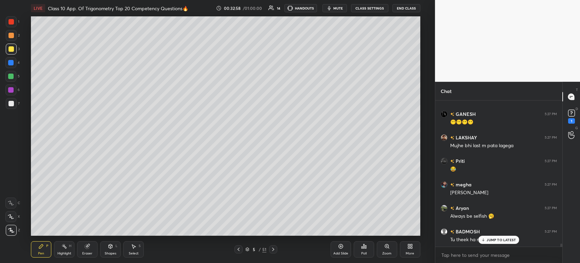
click at [238, 252] on div at bounding box center [239, 249] width 8 height 8
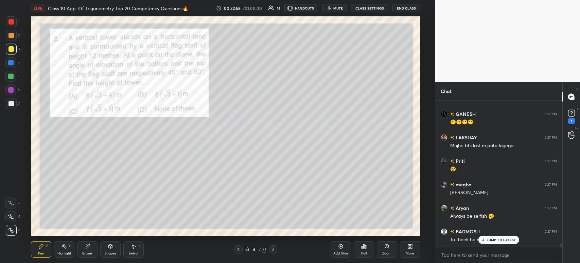
click at [241, 252] on div at bounding box center [239, 249] width 8 height 8
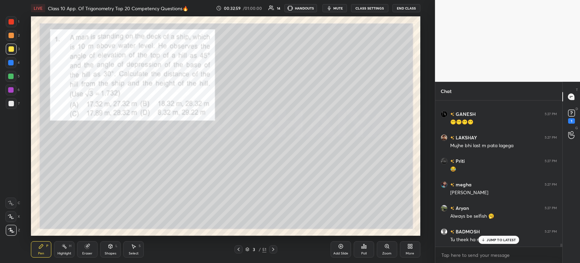
click at [273, 251] on icon at bounding box center [273, 248] width 5 height 5
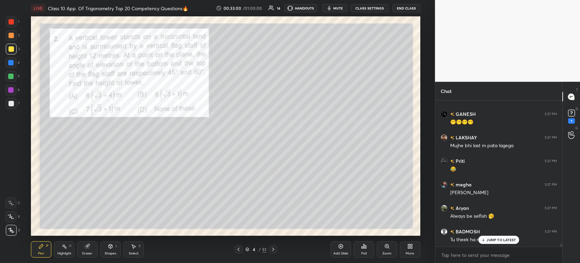
click at [11, 22] on div at bounding box center [11, 21] width 5 height 5
click at [272, 252] on div at bounding box center [273, 249] width 8 height 8
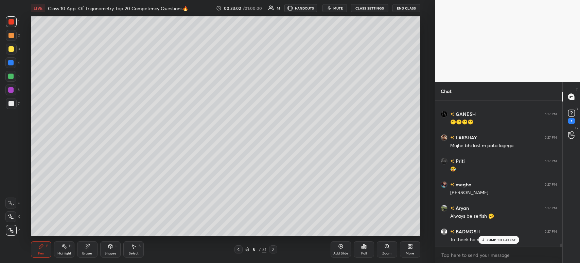
click at [273, 250] on icon at bounding box center [273, 248] width 2 height 3
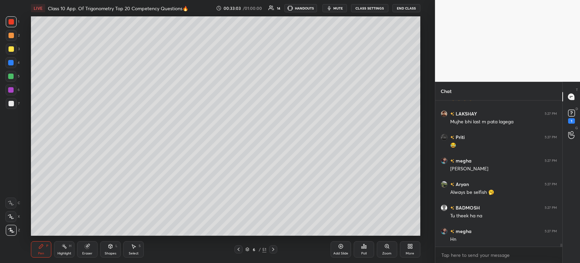
click at [276, 245] on div at bounding box center [273, 249] width 8 height 8
click at [274, 249] on icon at bounding box center [273, 248] width 2 height 3
click at [275, 249] on icon at bounding box center [273, 248] width 5 height 5
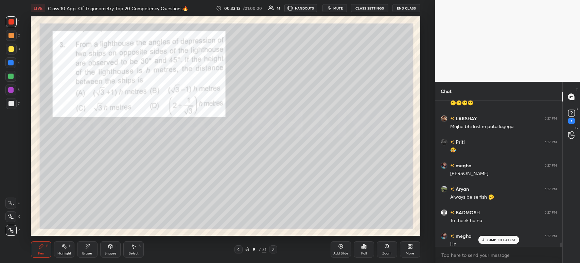
scroll to position [6960, 0]
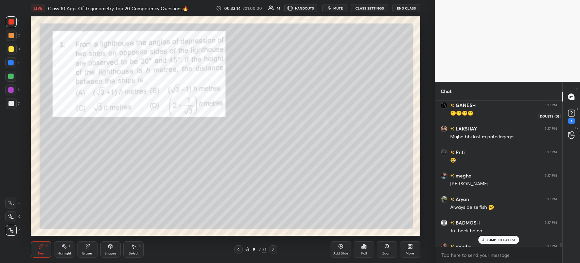
click at [573, 118] on div "1" at bounding box center [572, 120] width 7 height 5
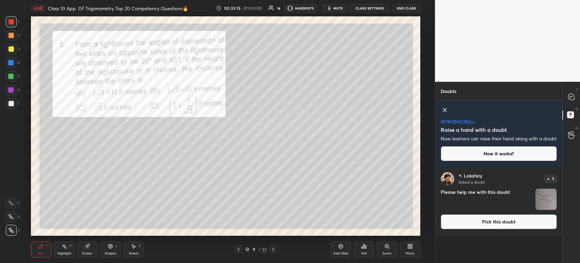
click at [545, 203] on img "grid" at bounding box center [546, 198] width 21 height 21
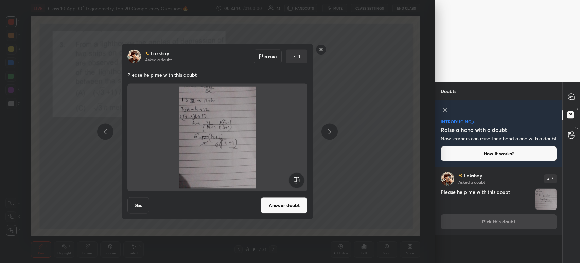
click at [324, 51] on rect at bounding box center [321, 49] width 11 height 11
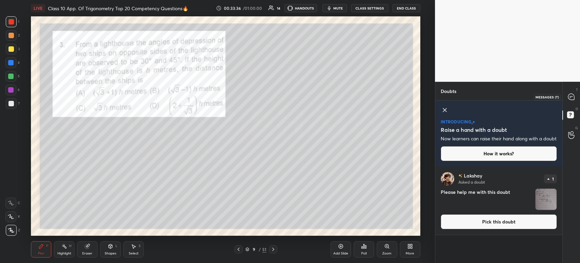
click at [576, 101] on div at bounding box center [572, 96] width 14 height 12
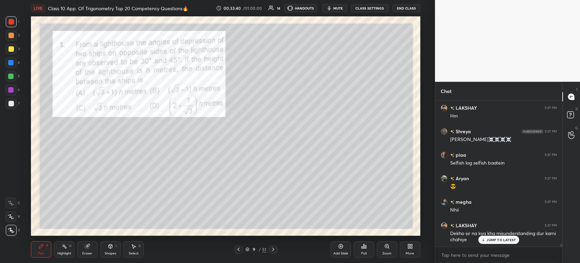
scroll to position [7343, 0]
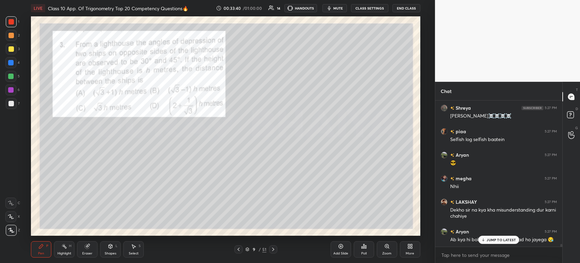
click at [13, 52] on div at bounding box center [11, 49] width 11 height 11
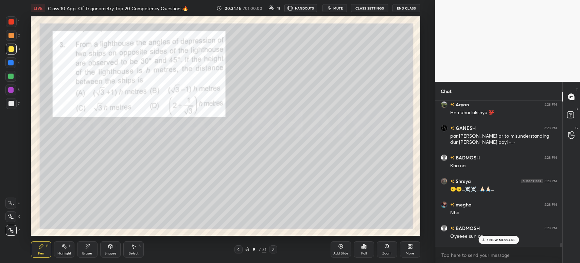
scroll to position [7513, 0]
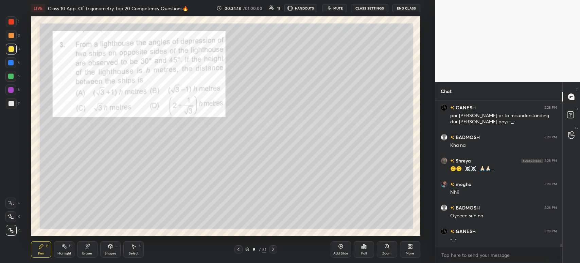
click at [7, 32] on div at bounding box center [11, 35] width 11 height 11
click at [10, 22] on div at bounding box center [11, 21] width 5 height 5
click at [11, 38] on div at bounding box center [11, 35] width 11 height 11
click at [11, 49] on div at bounding box center [11, 48] width 5 height 5
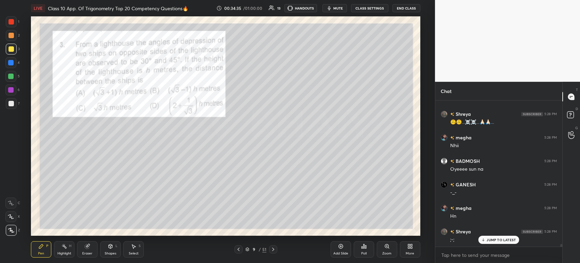
scroll to position [7583, 0]
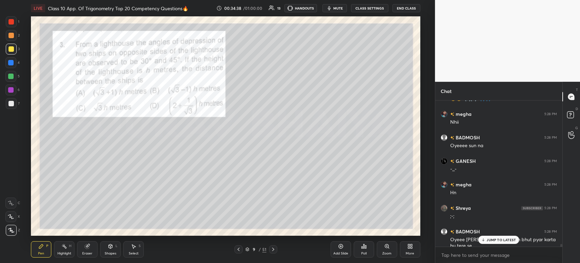
click at [10, 51] on div at bounding box center [11, 48] width 5 height 5
click at [8, 65] on div at bounding box center [10, 62] width 5 height 5
click at [9, 73] on div at bounding box center [10, 76] width 11 height 11
click at [10, 90] on div at bounding box center [10, 89] width 5 height 5
click at [12, 102] on div at bounding box center [11, 103] width 5 height 5
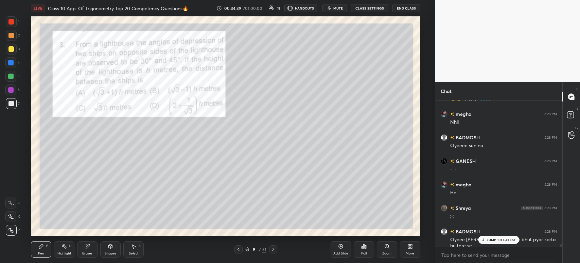
click at [12, 88] on div at bounding box center [10, 89] width 5 height 5
click at [13, 75] on div at bounding box center [10, 75] width 5 height 5
click at [14, 63] on div at bounding box center [10, 62] width 5 height 5
click at [10, 52] on div at bounding box center [11, 49] width 11 height 11
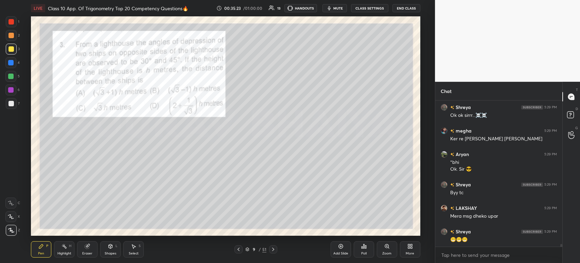
scroll to position [7976, 0]
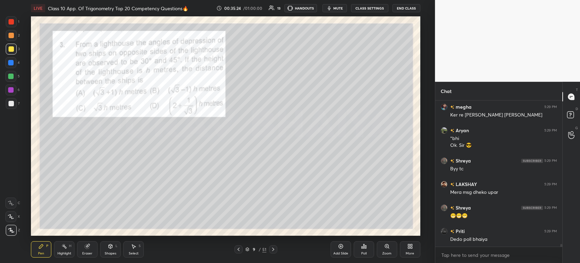
click at [358, 255] on div "Poll" at bounding box center [364, 249] width 20 height 16
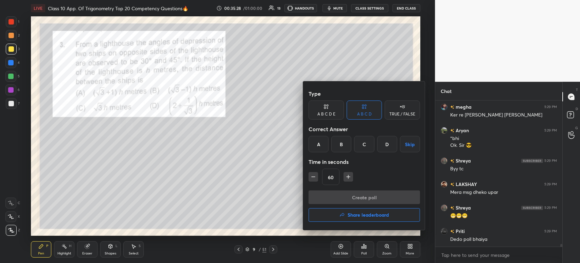
click at [313, 146] on div "A" at bounding box center [319, 144] width 20 height 16
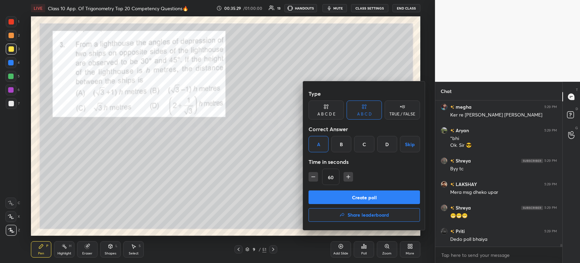
click at [332, 200] on button "Create poll" at bounding box center [365, 197] width 112 height 14
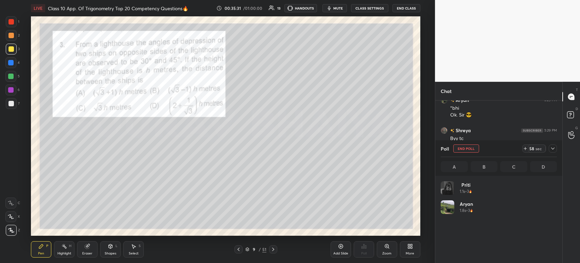
scroll to position [80, 114]
click at [558, 152] on div "Poll End Poll 58 sec A B C D" at bounding box center [499, 157] width 127 height 35
click at [553, 150] on icon at bounding box center [553, 148] width 5 height 5
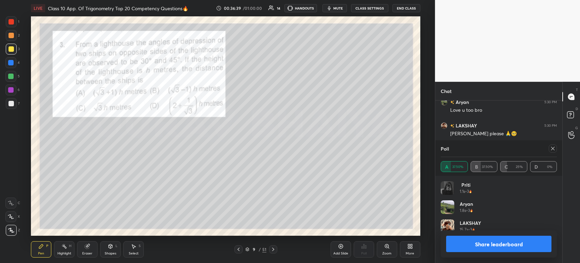
scroll to position [8368, 0]
click at [460, 249] on button "Share leaderboard" at bounding box center [498, 243] width 105 height 16
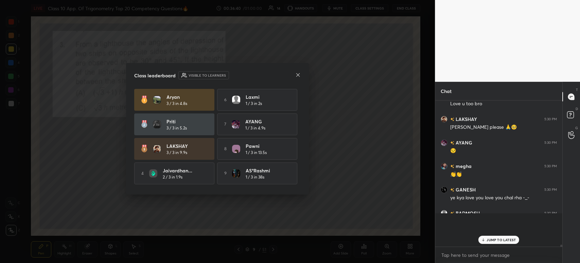
scroll to position [2, 2]
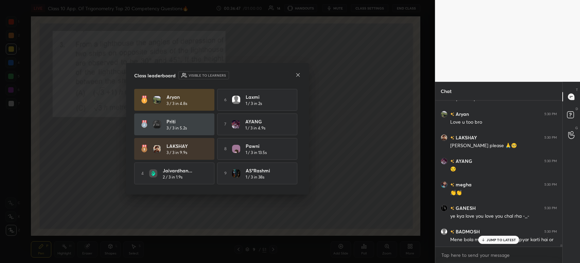
click at [300, 75] on icon at bounding box center [297, 74] width 5 height 5
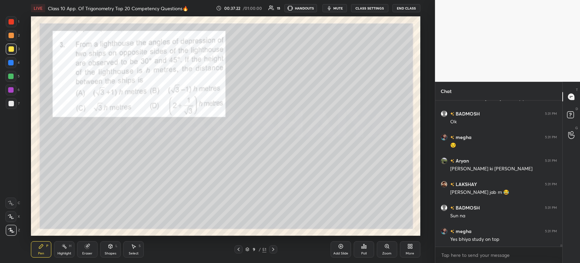
click at [12, 35] on div at bounding box center [11, 35] width 5 height 5
click at [8, 52] on div at bounding box center [11, 49] width 11 height 11
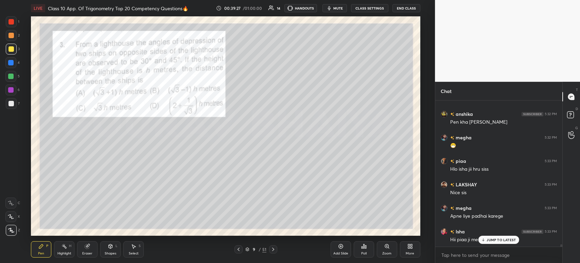
scroll to position [8926, 0]
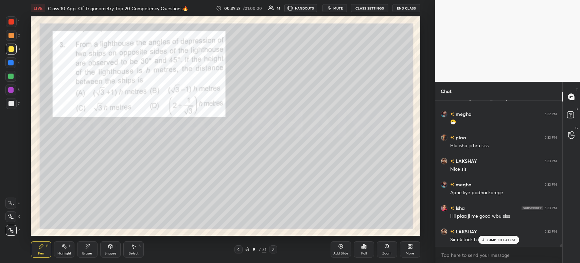
click at [12, 22] on div at bounding box center [11, 21] width 5 height 5
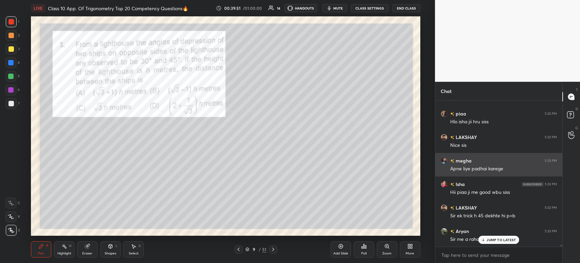
scroll to position [8973, 0]
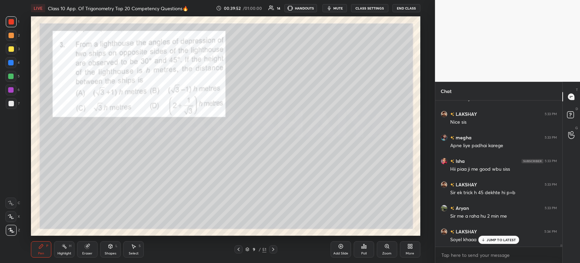
click at [272, 251] on icon at bounding box center [273, 248] width 2 height 3
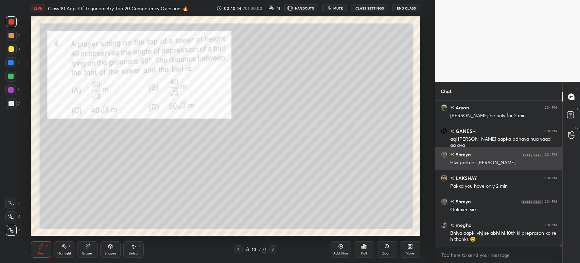
scroll to position [9190, 0]
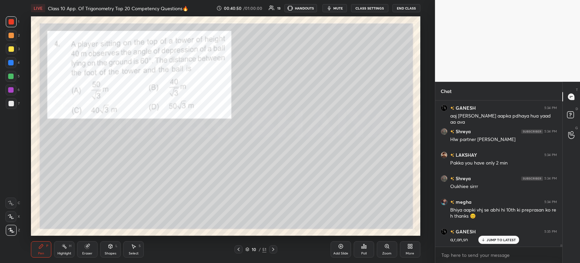
click at [364, 243] on icon at bounding box center [363, 245] width 5 height 5
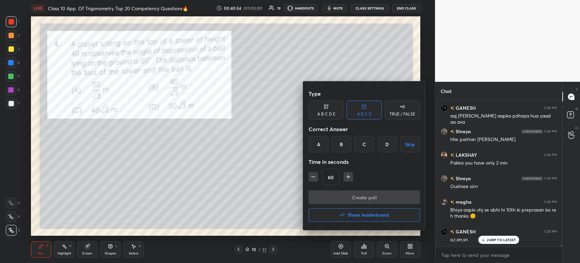
scroll to position [9214, 0]
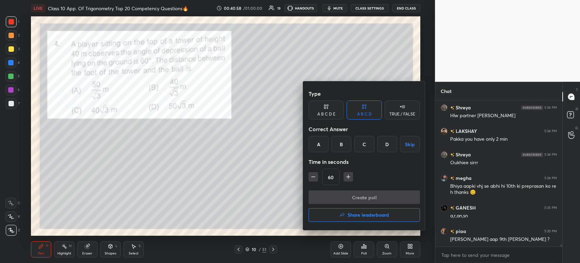
click at [339, 143] on div "B" at bounding box center [342, 144] width 20 height 16
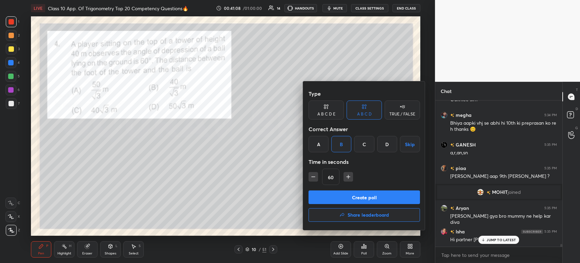
scroll to position [7833, 0]
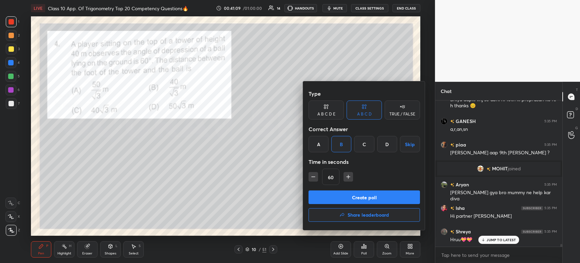
click at [349, 198] on button "Create poll" at bounding box center [365, 197] width 112 height 14
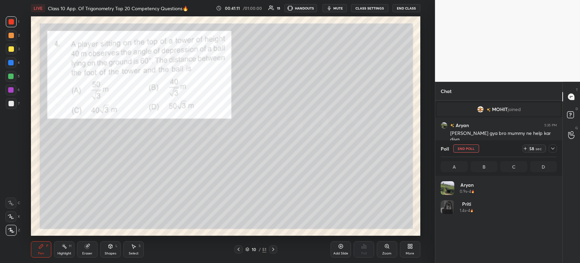
scroll to position [80, 114]
click at [557, 150] on div at bounding box center [553, 148] width 8 height 8
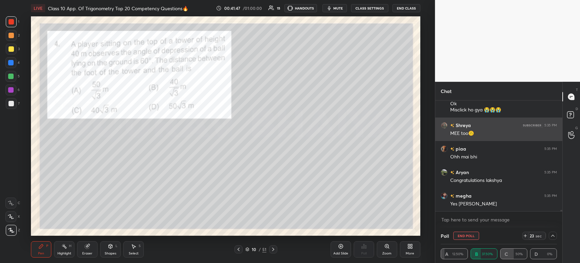
scroll to position [8062, 0]
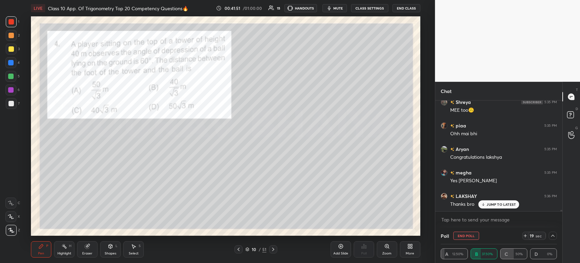
click at [12, 50] on div at bounding box center [11, 48] width 5 height 5
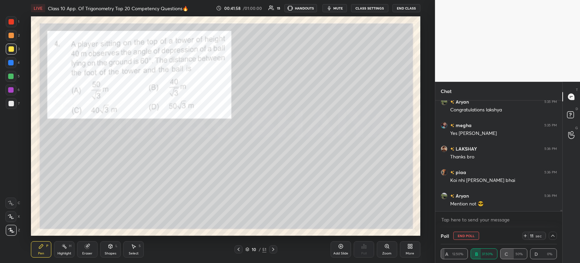
click at [555, 234] on icon at bounding box center [553, 235] width 5 height 5
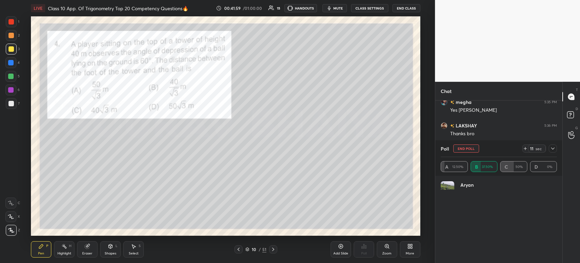
scroll to position [52, 114]
click at [555, 150] on icon at bounding box center [553, 148] width 5 height 5
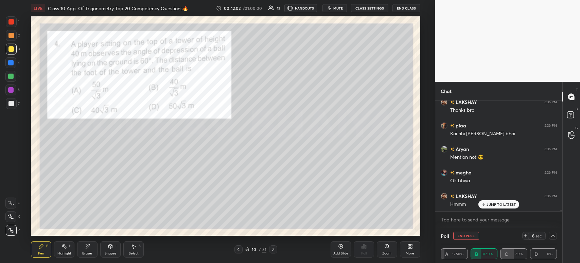
click at [6, 105] on div at bounding box center [11, 103] width 11 height 11
click at [10, 92] on div at bounding box center [10, 89] width 11 height 11
click at [9, 77] on div at bounding box center [10, 75] width 5 height 5
click at [9, 62] on div at bounding box center [10, 62] width 5 height 5
click at [10, 47] on div at bounding box center [11, 48] width 5 height 5
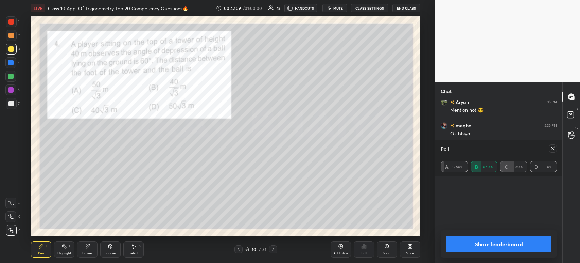
scroll to position [80, 114]
click at [466, 247] on button "Share leaderboard" at bounding box center [498, 243] width 105 height 16
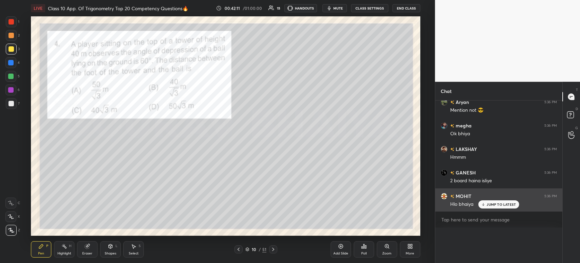
scroll to position [0, 2]
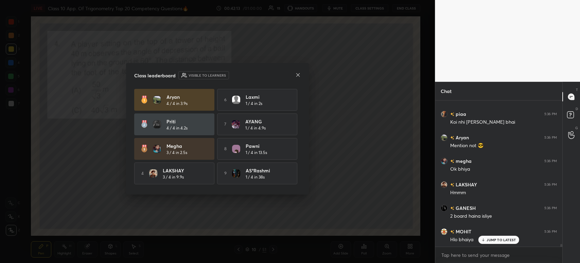
click at [299, 76] on icon at bounding box center [297, 74] width 5 height 5
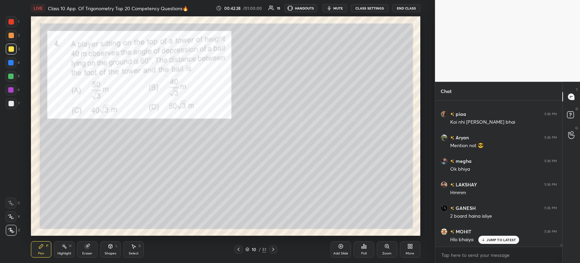
click at [11, 100] on div at bounding box center [11, 103] width 11 height 11
click at [9, 84] on div "5" at bounding box center [12, 78] width 14 height 14
click at [10, 70] on div "4" at bounding box center [12, 64] width 14 height 14
click at [10, 60] on div at bounding box center [10, 62] width 5 height 5
click at [10, 47] on div at bounding box center [11, 48] width 5 height 5
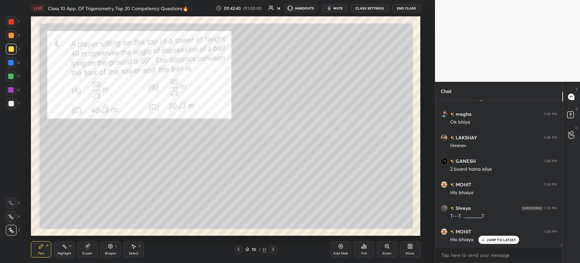
click at [12, 23] on div at bounding box center [11, 21] width 5 height 5
click at [11, 50] on div at bounding box center [11, 48] width 5 height 5
click at [16, 19] on div at bounding box center [11, 21] width 11 height 11
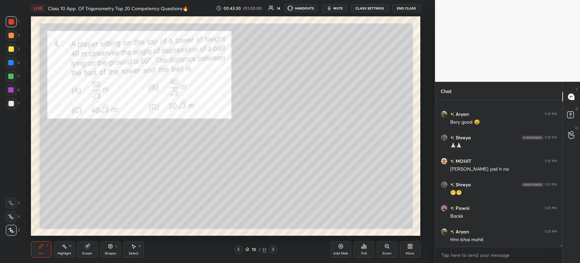
scroll to position [8566, 0]
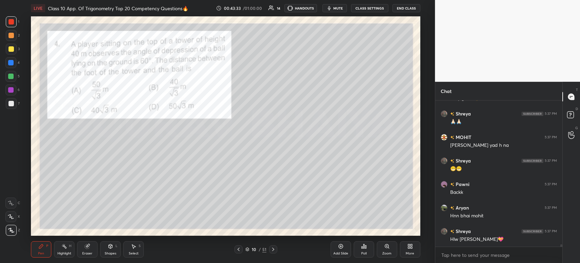
click at [277, 251] on div at bounding box center [273, 249] width 8 height 8
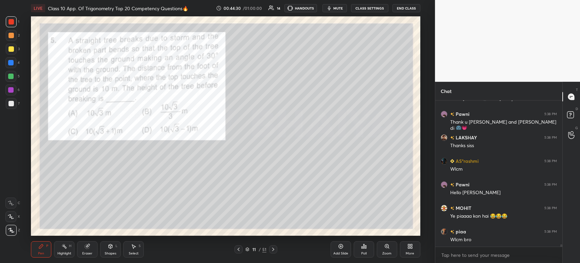
scroll to position [8988, 0]
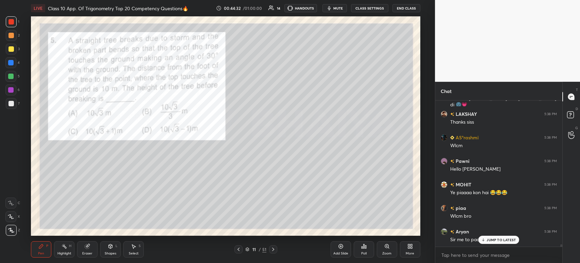
click at [359, 254] on div "Poll" at bounding box center [364, 249] width 20 height 16
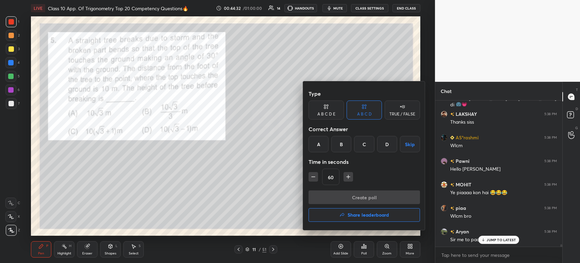
click at [490, 207] on div at bounding box center [290, 131] width 580 height 263
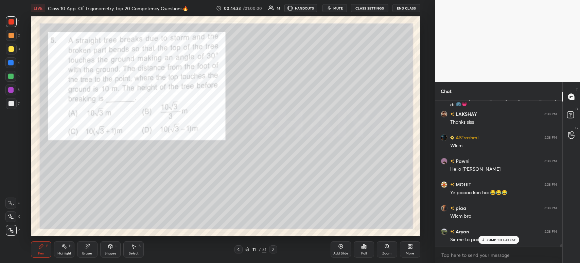
click at [485, 240] on icon at bounding box center [484, 240] width 2 height 1
click at [365, 252] on div "Poll" at bounding box center [363, 252] width 5 height 3
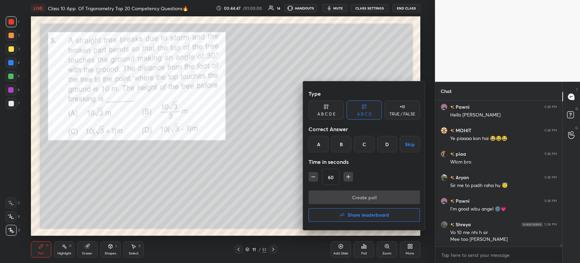
scroll to position [9066, 0]
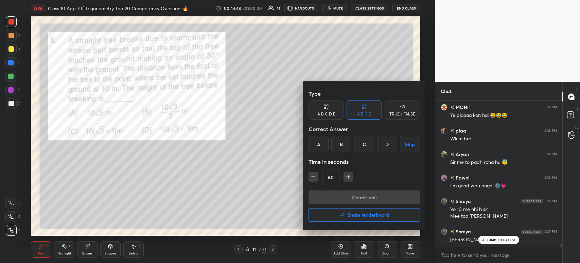
click at [318, 151] on div "A" at bounding box center [319, 144] width 20 height 16
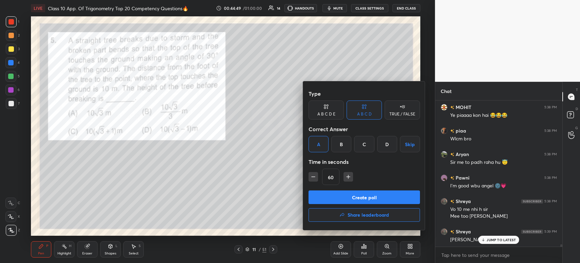
click at [343, 196] on button "Create poll" at bounding box center [365, 197] width 112 height 14
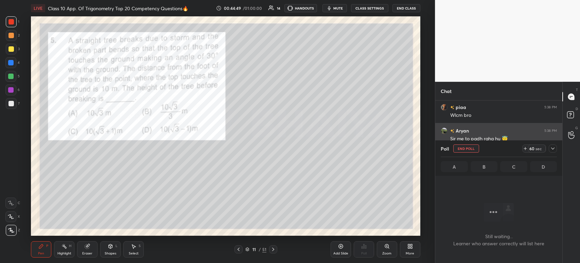
scroll to position [109, 125]
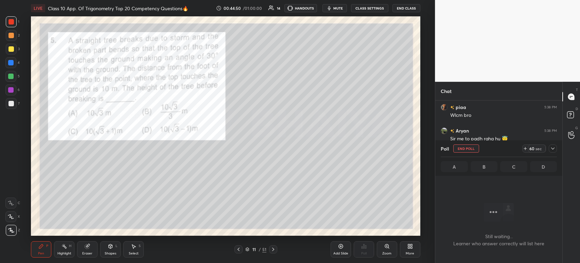
click at [555, 148] on icon at bounding box center [553, 148] width 3 height 2
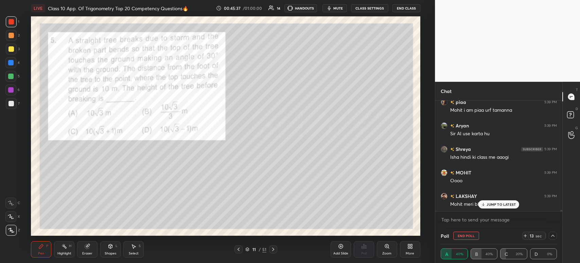
scroll to position [9382, 0]
click at [555, 236] on icon at bounding box center [553, 235] width 5 height 5
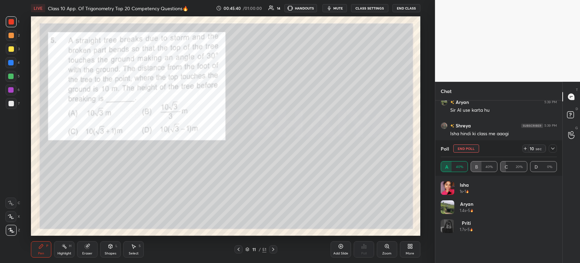
scroll to position [2, 2]
click at [555, 151] on icon at bounding box center [553, 148] width 5 height 5
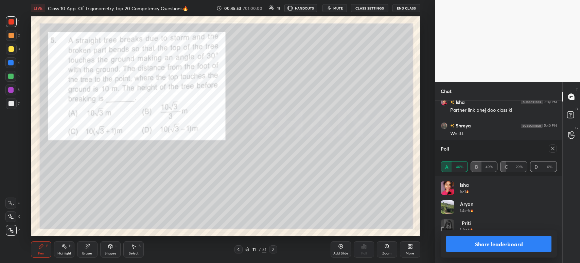
click at [12, 105] on div at bounding box center [11, 103] width 5 height 5
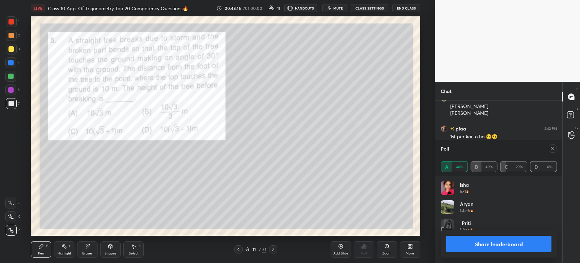
scroll to position [10348, 0]
click at [9, 24] on div at bounding box center [11, 21] width 5 height 5
click at [482, 248] on button "Share leaderboard" at bounding box center [498, 243] width 105 height 16
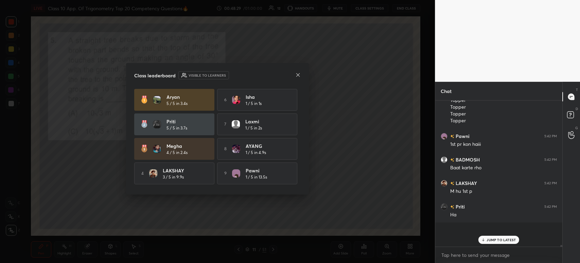
scroll to position [10381, 0]
click at [299, 73] on icon at bounding box center [297, 74] width 5 height 5
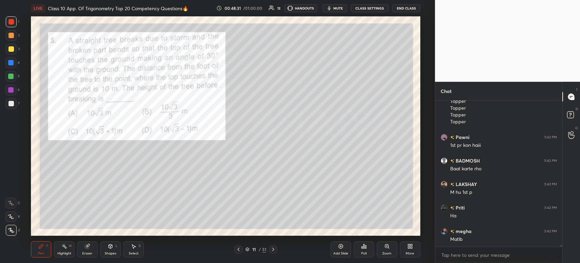
click at [272, 250] on icon at bounding box center [273, 248] width 2 height 3
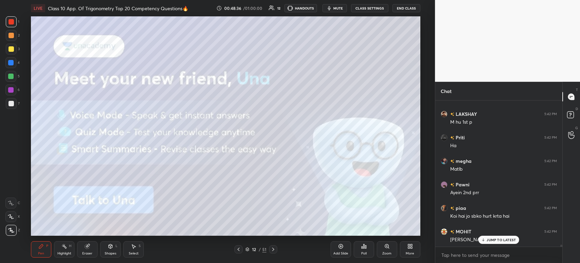
click at [13, 51] on div at bounding box center [11, 48] width 5 height 5
click at [10, 68] on div "4" at bounding box center [12, 64] width 14 height 14
click at [11, 52] on div at bounding box center [11, 49] width 11 height 11
click at [10, 39] on div at bounding box center [11, 35] width 11 height 11
click at [12, 51] on div at bounding box center [11, 48] width 5 height 5
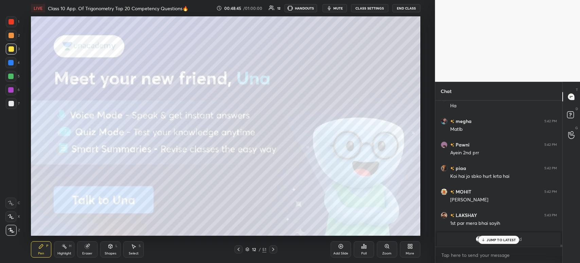
scroll to position [9749, 0]
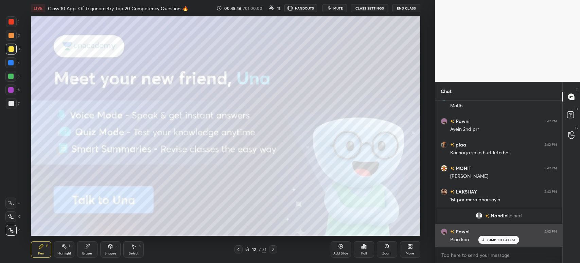
click at [490, 237] on div "JUMP TO LATEST" at bounding box center [499, 239] width 41 height 8
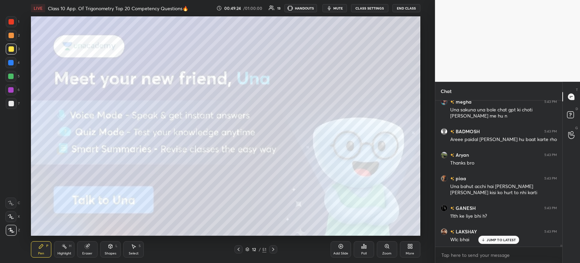
click at [277, 250] on div at bounding box center [273, 249] width 8 height 8
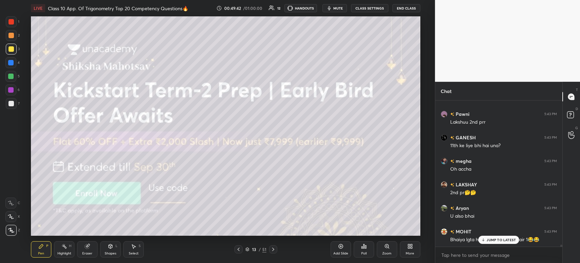
scroll to position [10190, 0]
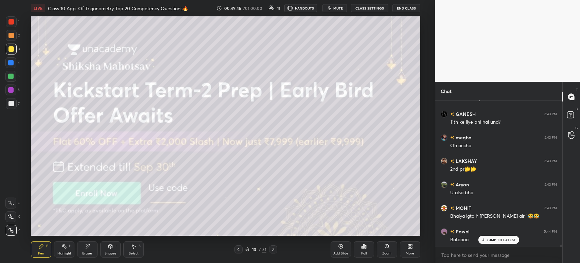
click at [273, 249] on icon at bounding box center [273, 248] width 2 height 3
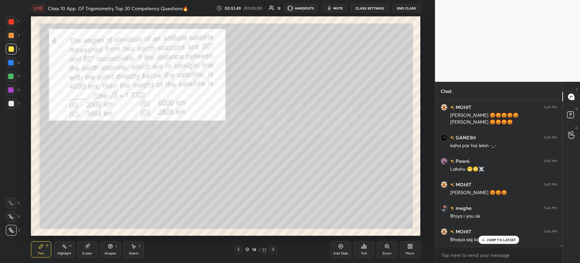
scroll to position [10579, 0]
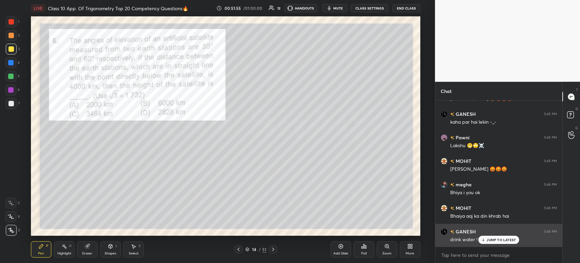
click at [481, 240] on div "JUMP TO LATEST" at bounding box center [499, 239] width 41 height 8
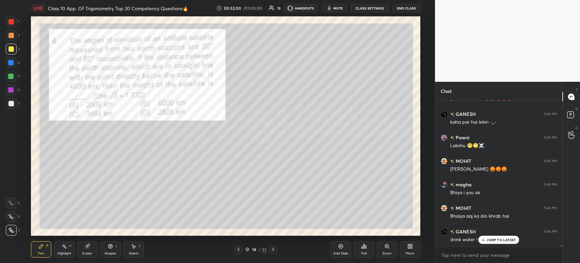
click at [362, 250] on div "Poll" at bounding box center [364, 249] width 20 height 16
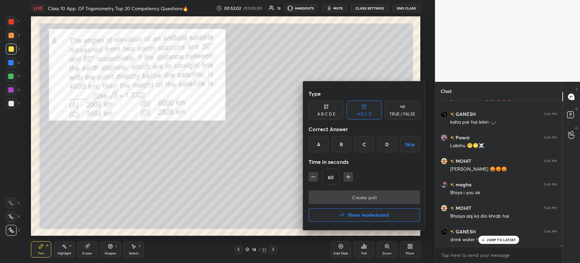
scroll to position [10586, 0]
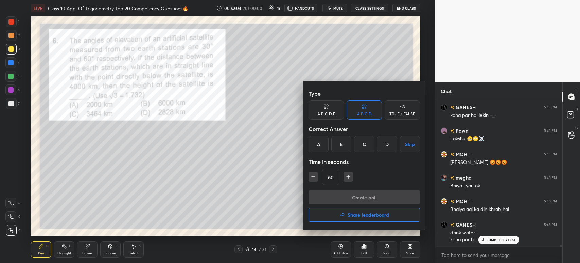
click at [369, 147] on div "C" at bounding box center [364, 144] width 20 height 16
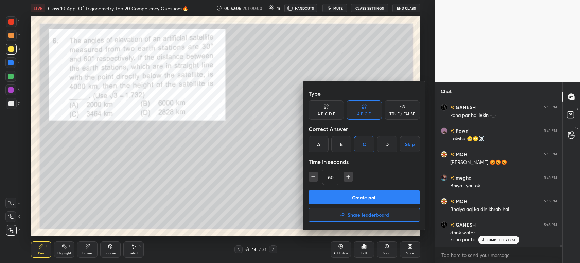
click at [351, 193] on button "Create poll" at bounding box center [365, 197] width 112 height 14
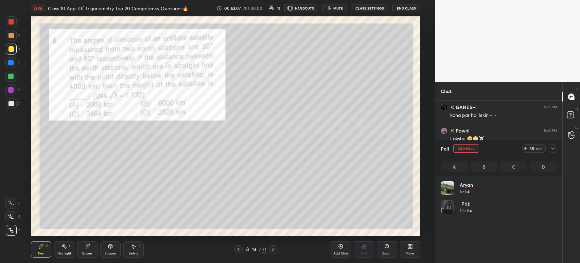
scroll to position [80, 114]
click at [553, 151] on icon at bounding box center [553, 148] width 5 height 5
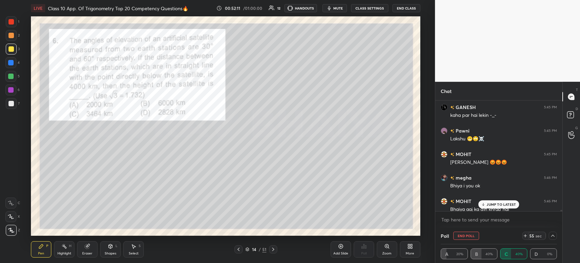
scroll to position [10622, 0]
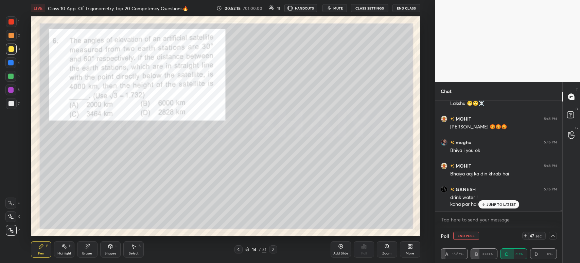
click at [5, 66] on div "1 2 3 4 5 6 7 C X Z C X Z E E Erase all H H" at bounding box center [11, 125] width 22 height 219
click at [9, 49] on div at bounding box center [11, 48] width 5 height 5
click at [13, 65] on div at bounding box center [10, 62] width 11 height 11
click at [12, 84] on div "5" at bounding box center [12, 78] width 14 height 14
click at [10, 99] on div at bounding box center [11, 103] width 11 height 11
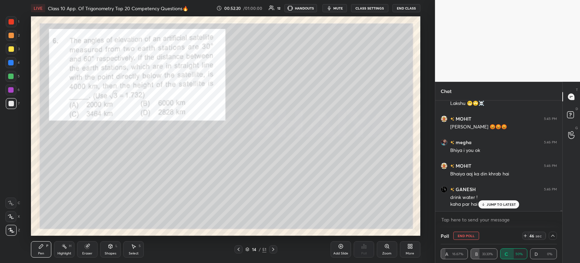
click at [10, 111] on div "7" at bounding box center [13, 105] width 14 height 14
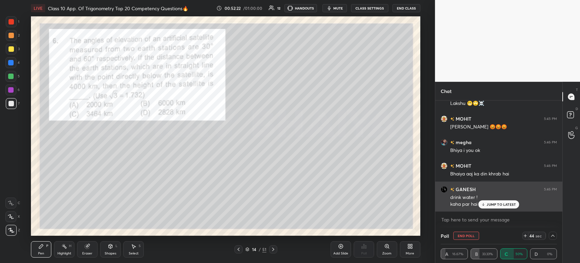
click at [493, 206] on p "JUMP TO LATEST" at bounding box center [501, 204] width 29 height 4
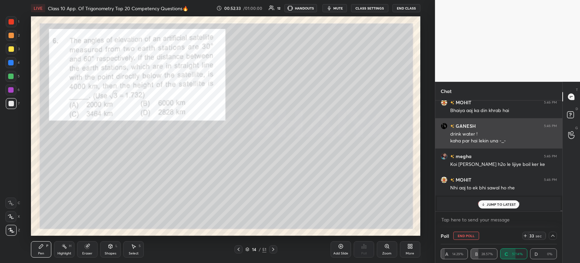
scroll to position [10708, 0]
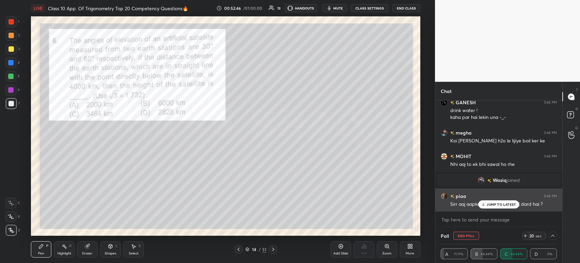
click at [483, 207] on div "JUMP TO LATEST" at bounding box center [499, 204] width 41 height 8
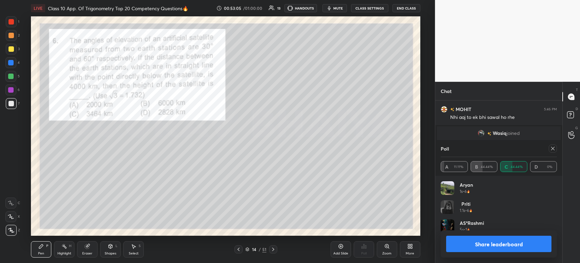
scroll to position [80, 114]
click at [478, 248] on button "Share leaderboard" at bounding box center [498, 243] width 105 height 16
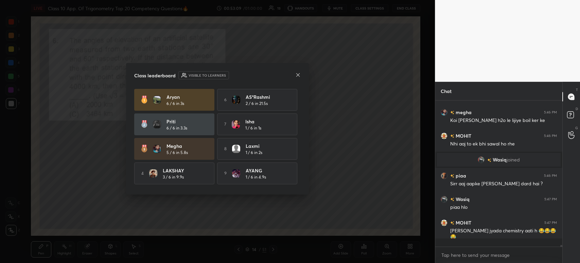
scroll to position [142, 125]
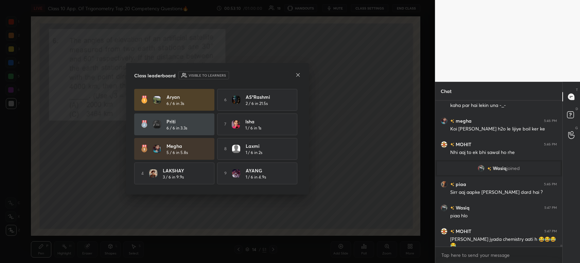
click at [299, 78] on div at bounding box center [297, 75] width 5 height 7
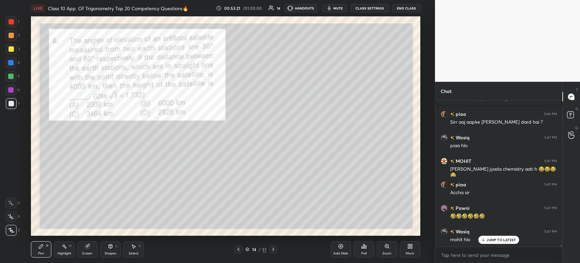
click at [15, 50] on div at bounding box center [11, 49] width 11 height 11
click at [13, 34] on div at bounding box center [11, 35] width 5 height 5
click at [12, 21] on div at bounding box center [11, 21] width 5 height 5
click at [13, 38] on div at bounding box center [11, 35] width 5 height 5
click at [12, 49] on div at bounding box center [11, 48] width 5 height 5
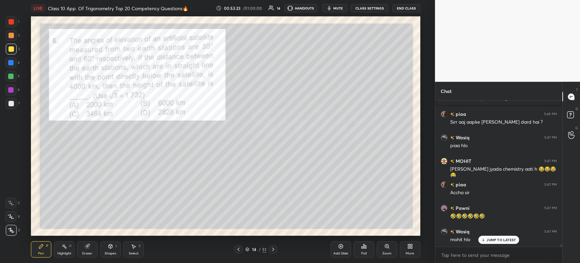
click at [14, 34] on div at bounding box center [11, 35] width 11 height 11
click at [14, 52] on div at bounding box center [11, 49] width 11 height 11
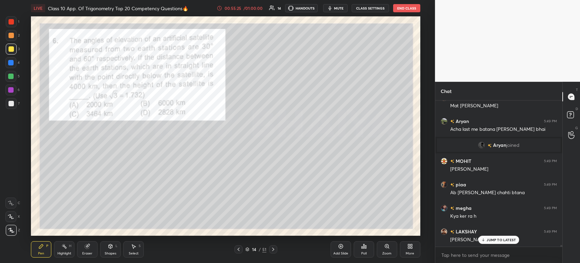
scroll to position [11570, 0]
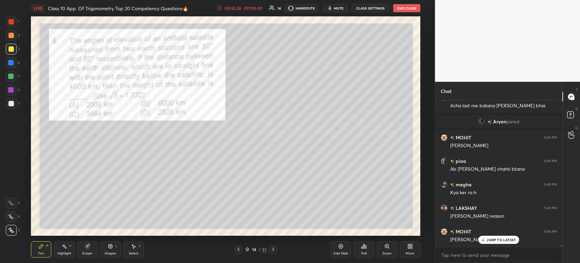
click at [338, 253] on div "Add Slide" at bounding box center [341, 252] width 15 height 3
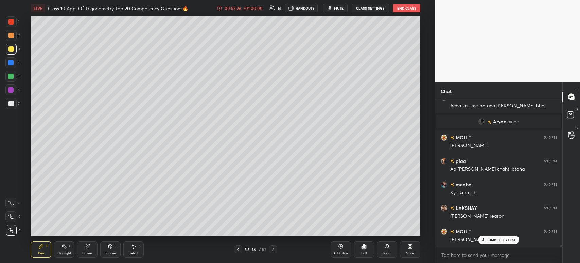
click at [236, 251] on icon at bounding box center [238, 248] width 5 height 5
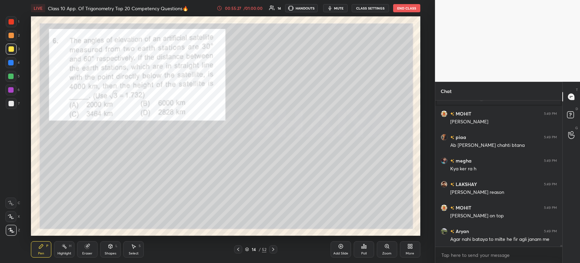
click at [272, 248] on icon at bounding box center [273, 248] width 2 height 3
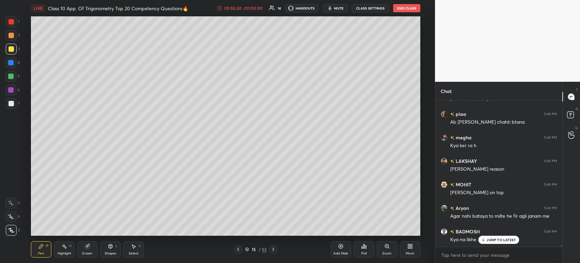
scroll to position [11641, 0]
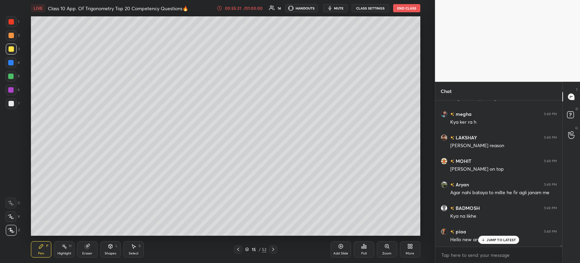
click at [239, 249] on icon at bounding box center [238, 248] width 5 height 5
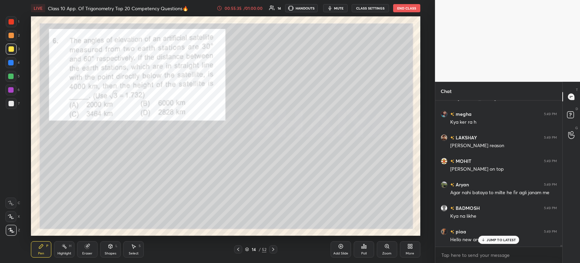
click at [272, 248] on icon at bounding box center [273, 248] width 5 height 5
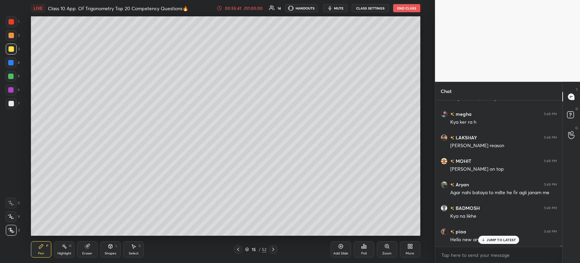
click at [239, 249] on icon at bounding box center [238, 248] width 5 height 5
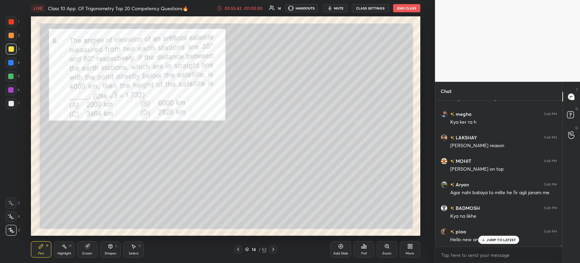
scroll to position [11664, 0]
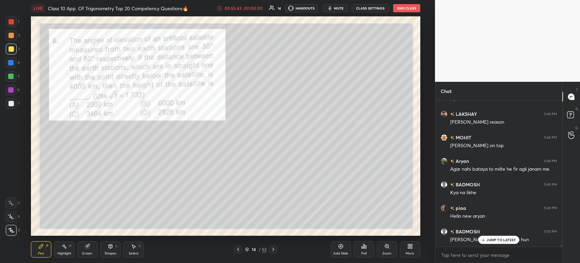
click at [274, 249] on icon at bounding box center [273, 248] width 5 height 5
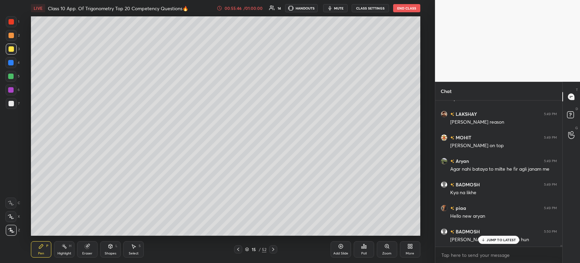
click at [242, 249] on div at bounding box center [238, 249] width 8 height 8
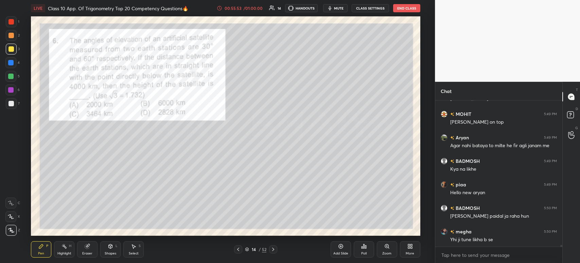
click at [275, 250] on icon at bounding box center [273, 248] width 5 height 5
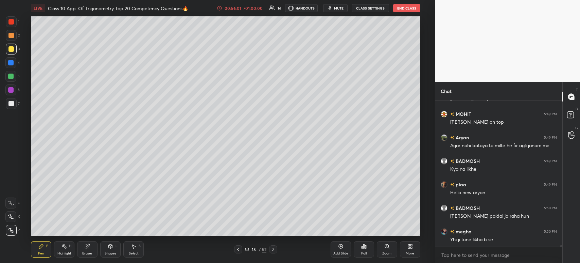
click at [238, 250] on icon at bounding box center [238, 248] width 2 height 3
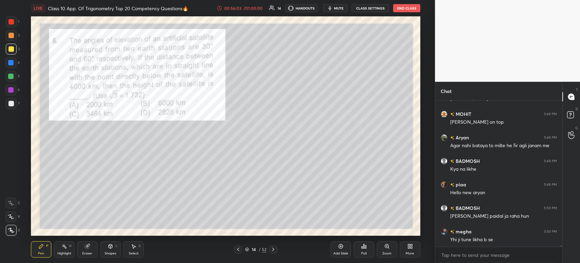
scroll to position [11695, 0]
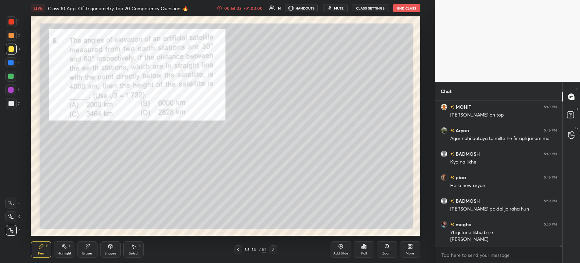
click at [271, 248] on icon at bounding box center [273, 248] width 5 height 5
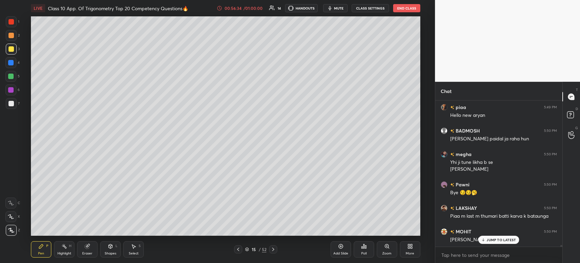
scroll to position [11788, 0]
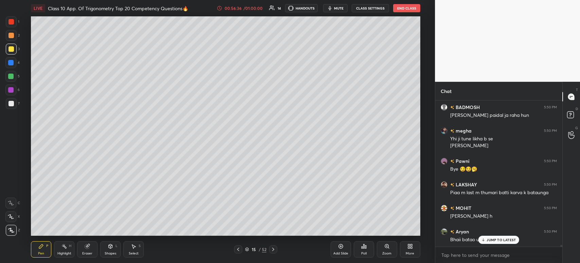
click at [238, 249] on icon at bounding box center [238, 248] width 5 height 5
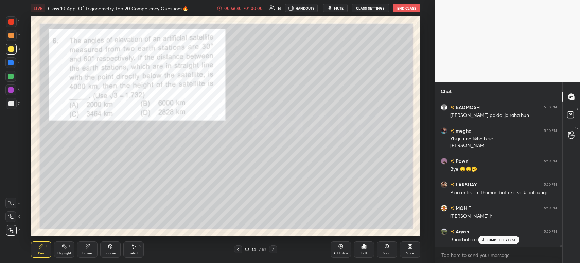
scroll to position [11812, 0]
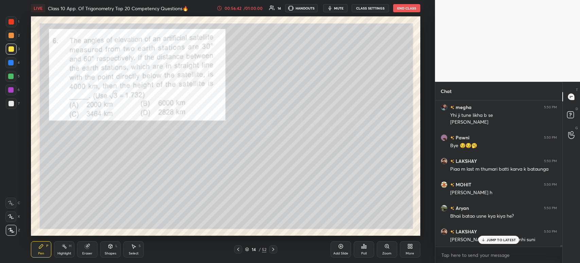
click at [270, 252] on div at bounding box center [273, 249] width 8 height 8
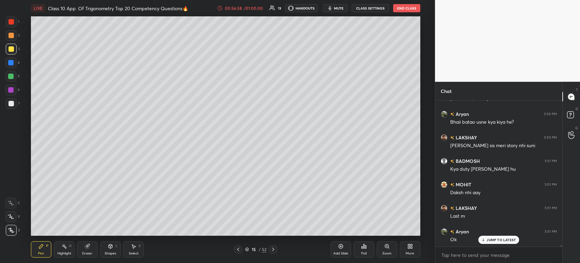
scroll to position [11929, 0]
click at [237, 253] on div at bounding box center [238, 249] width 8 height 8
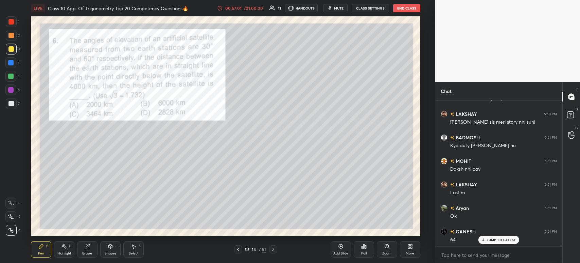
scroll to position [11953, 0]
click at [13, 22] on div at bounding box center [11, 21] width 5 height 5
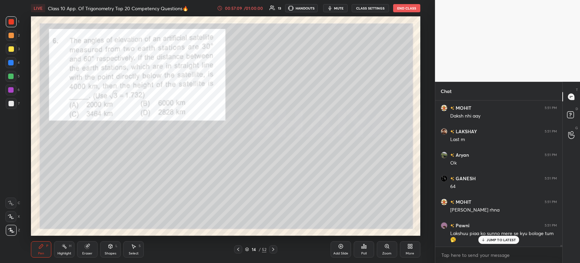
scroll to position [12006, 0]
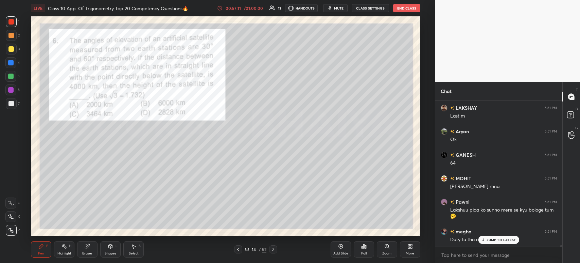
click at [273, 249] on icon at bounding box center [273, 248] width 5 height 5
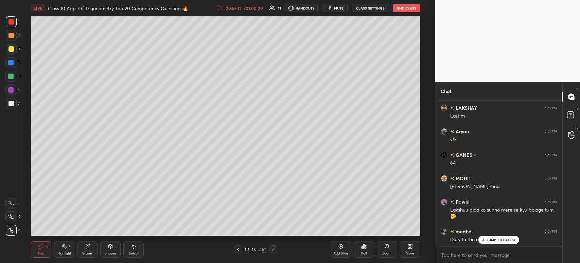
scroll to position [12029, 0]
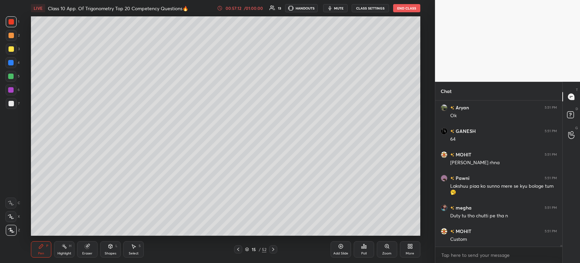
click at [272, 254] on div "Pen P Highlight H Eraser Shapes L Select S 15 / 52 Add Slide Poll Zoom More" at bounding box center [226, 248] width 390 height 27
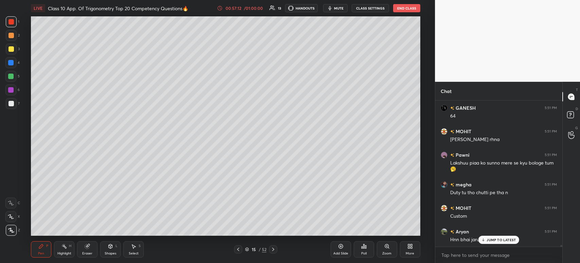
click at [273, 249] on icon at bounding box center [273, 248] width 5 height 5
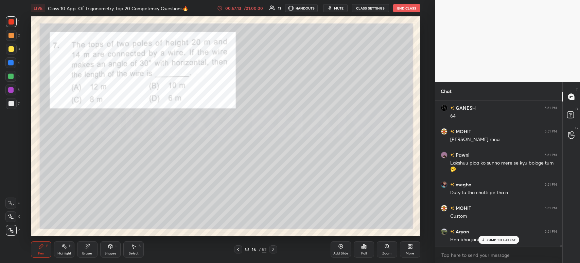
scroll to position [12076, 0]
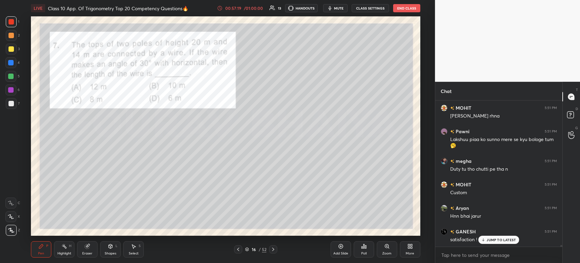
click at [13, 105] on div at bounding box center [11, 103] width 5 height 5
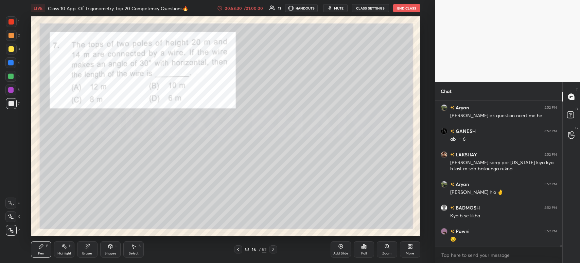
scroll to position [12387, 0]
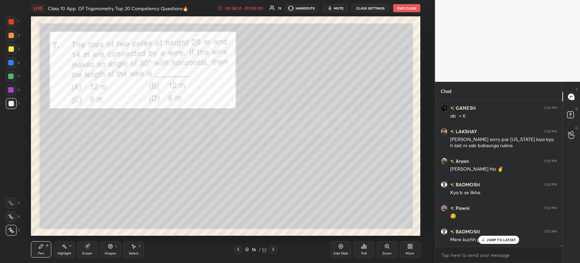
click at [12, 23] on div at bounding box center [11, 21] width 5 height 5
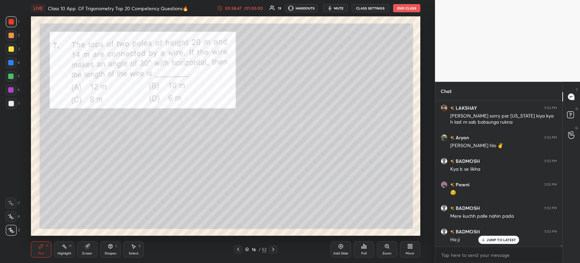
click at [273, 250] on icon at bounding box center [273, 248] width 2 height 3
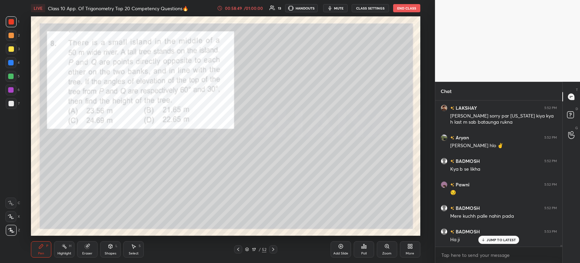
click at [273, 250] on icon at bounding box center [273, 248] width 2 height 3
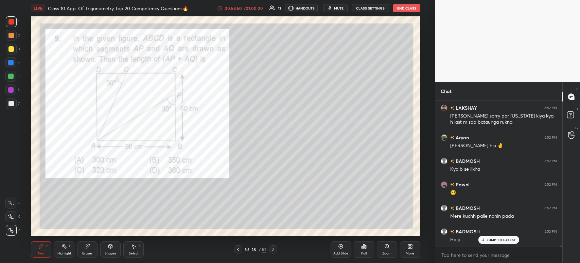
click at [273, 250] on icon at bounding box center [273, 248] width 2 height 3
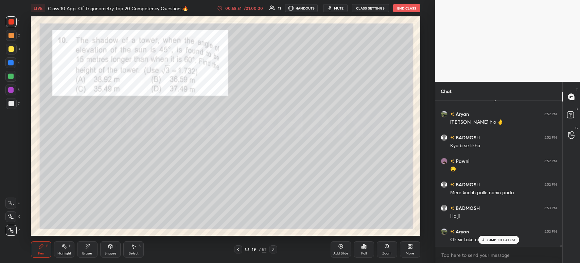
click at [273, 250] on icon at bounding box center [273, 248] width 2 height 3
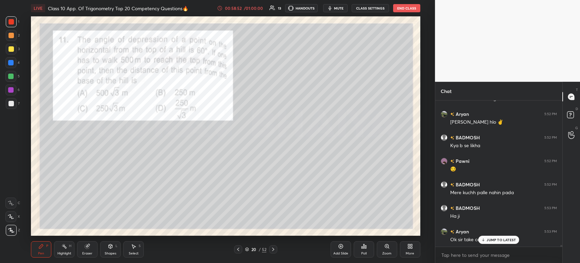
scroll to position [12457, 0]
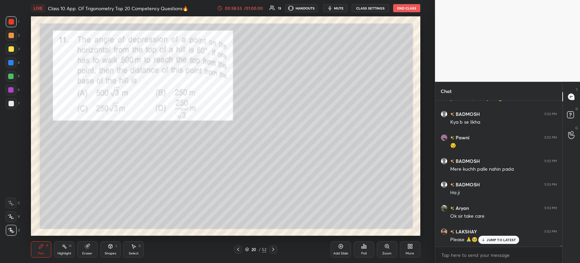
click at [363, 244] on icon at bounding box center [363, 245] width 5 height 5
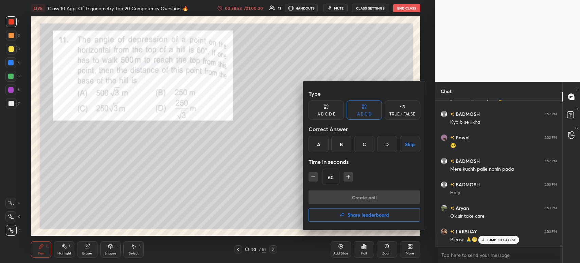
scroll to position [12481, 0]
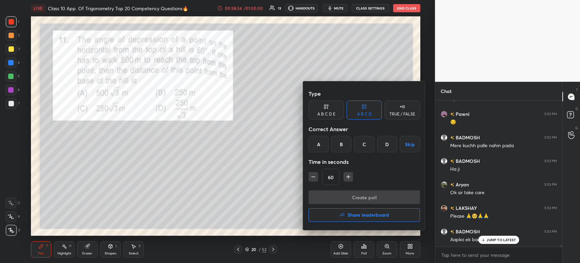
click at [356, 216] on h4 "Share leaderboard" at bounding box center [368, 214] width 41 height 5
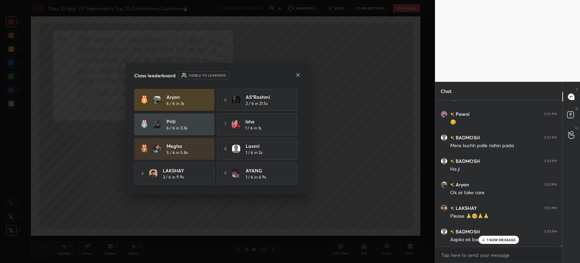
scroll to position [24, 0]
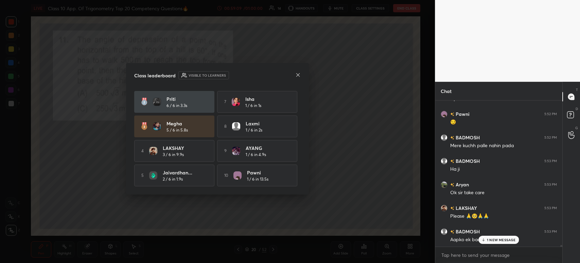
click at [295, 77] on icon at bounding box center [297, 74] width 5 height 5
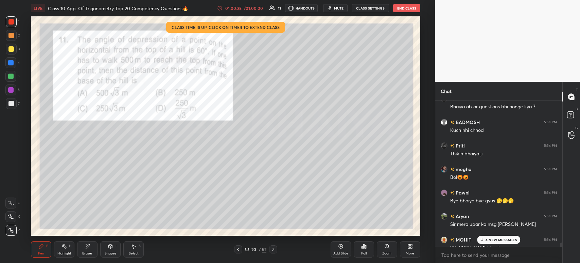
scroll to position [13104, 0]
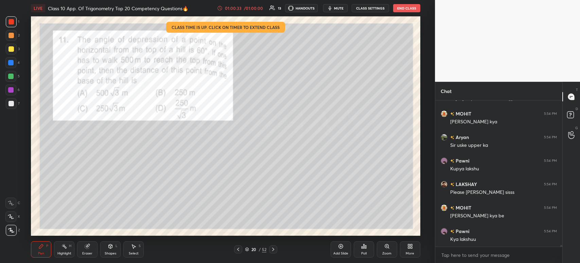
click at [400, 8] on button "End Class" at bounding box center [406, 8] width 27 height 8
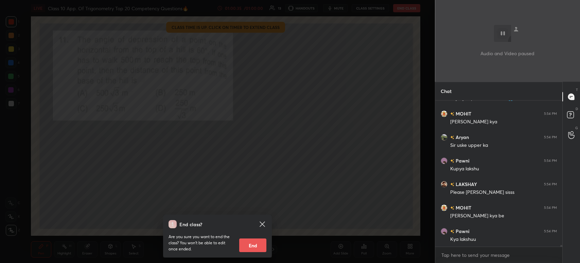
click at [253, 247] on button "End" at bounding box center [252, 245] width 27 height 14
type textarea "x"
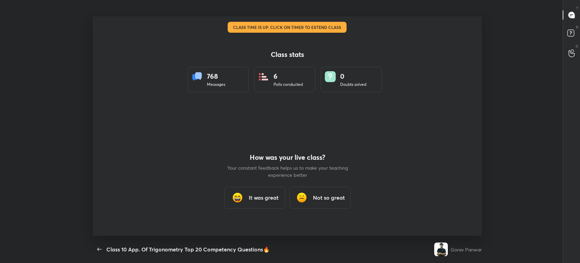
scroll to position [219, 575]
click at [245, 200] on div "It was great" at bounding box center [254, 197] width 61 height 22
